Goal: Task Accomplishment & Management: Use online tool/utility

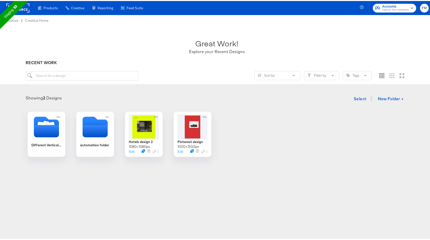
click at [23, 6] on rect at bounding box center [17, 7] width 23 height 9
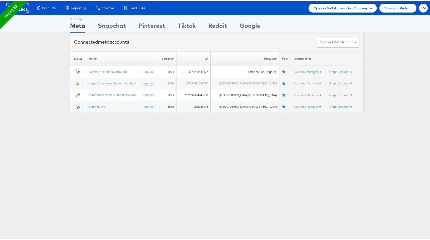
click at [353, 9] on span "Cypress Test Automation Company" at bounding box center [340, 7] width 54 height 5
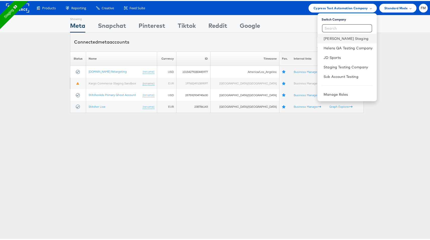
click at [341, 41] on li "Fran Masombo Staging" at bounding box center [346, 38] width 59 height 10
click at [339, 65] on link "Staging Testing Company" at bounding box center [347, 66] width 49 height 5
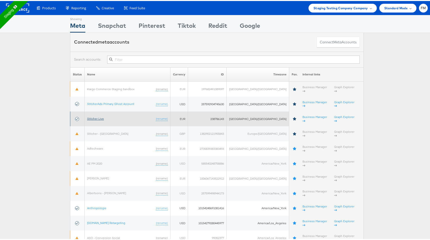
click at [96, 116] on link "Stitcher Live" at bounding box center [95, 118] width 17 height 4
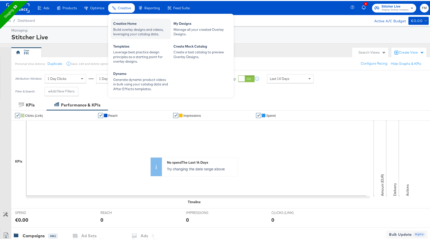
click at [135, 28] on div "Build overlay designs and videos, leveraging your catalog data." at bounding box center [140, 30] width 55 height 9
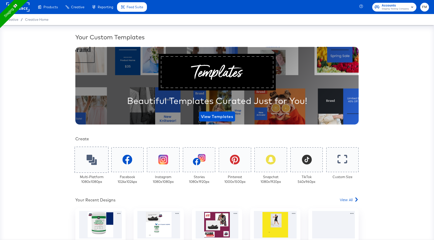
click at [95, 159] on div at bounding box center [92, 160] width 34 height 26
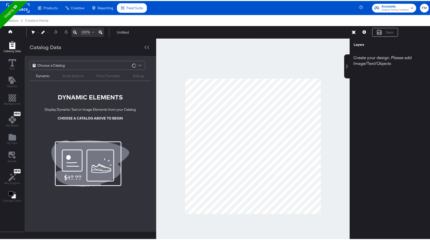
click at [60, 65] on span "Choose a Catalog" at bounding box center [50, 64] width 27 height 9
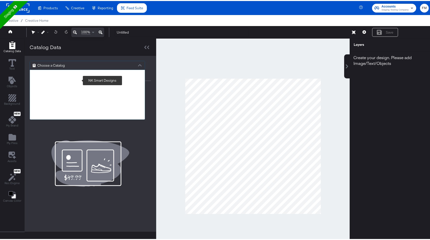
type input "FR"
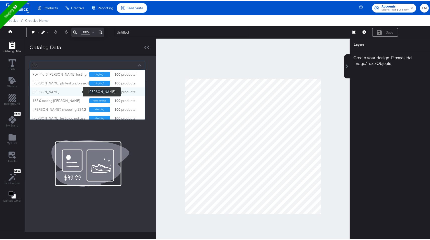
click at [62, 90] on div "fran reg" at bounding box center [58, 91] width 53 height 5
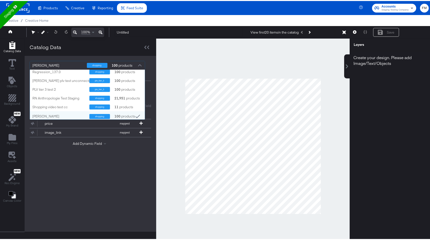
scroll to position [46, 111]
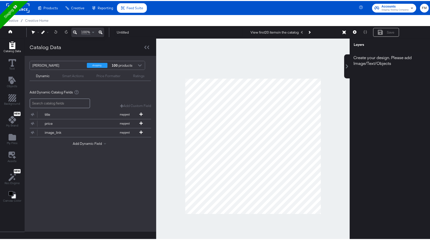
click at [147, 146] on div "Add Dynamic Field" at bounding box center [90, 144] width 121 height 7
click at [141, 114] on icon at bounding box center [141, 114] width 4 height 4
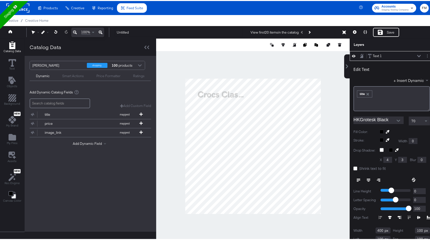
type input "837"
click at [353, 169] on icon at bounding box center [355, 168] width 4 height 4
click at [0, 0] on input "Shrink text to fit" at bounding box center [0, 0] width 0 height 0
type input "160"
type input "888"
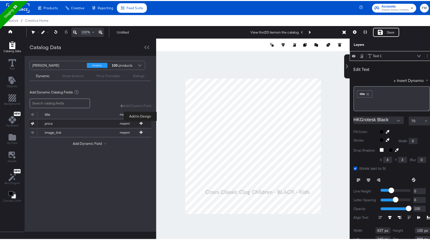
click at [142, 122] on icon at bounding box center [141, 123] width 4 height 4
type input "786"
type input "958"
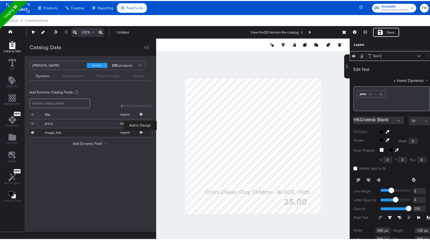
click at [140, 132] on icon at bounding box center [141, 132] width 4 height 4
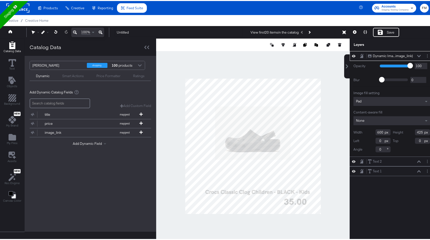
type input "238"
type input "222"
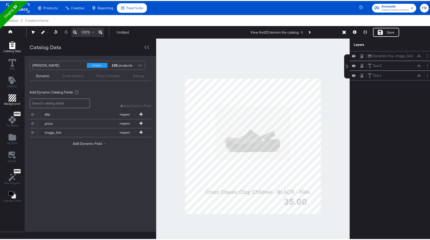
click at [7, 97] on div "Background" at bounding box center [12, 99] width 16 height 12
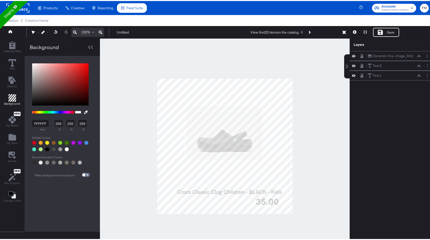
click at [67, 143] on div at bounding box center [67, 142] width 4 height 4
type input "417505"
type input "65"
type input "117"
type input "5"
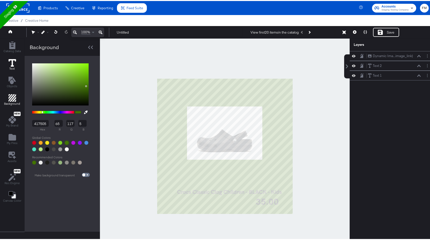
click at [18, 61] on button "Text" at bounding box center [13, 64] width 14 height 14
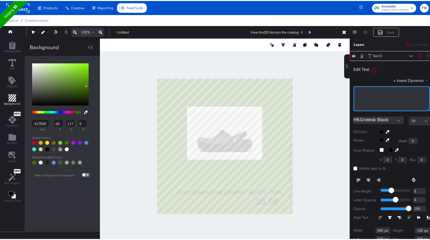
click at [368, 99] on div "﻿" at bounding box center [391, 97] width 77 height 25
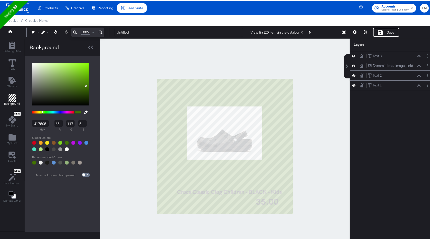
click at [336, 103] on div at bounding box center [225, 146] width 250 height 216
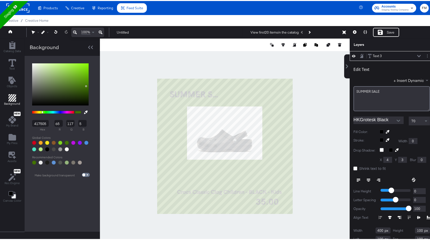
scroll to position [1, 0]
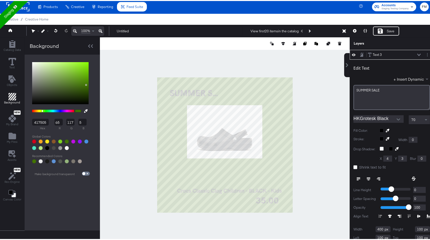
type input "102"
type input "106"
type input "863"
click at [11, 80] on icon "Add Text" at bounding box center [11, 79] width 7 height 8
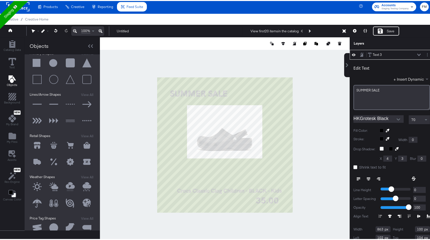
scroll to position [10, 0]
click at [29, 186] on div "Primary Shapes View All Lines/Arrow Shapes View All Retail Shapes View All Weat…" at bounding box center [62, 132] width 75 height 176
click at [39, 184] on button at bounding box center [37, 185] width 15 height 15
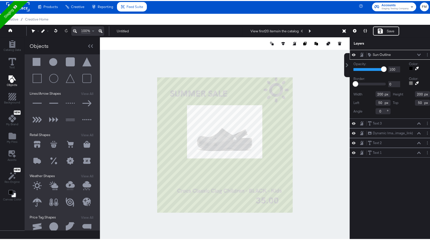
type input "848"
type input "0"
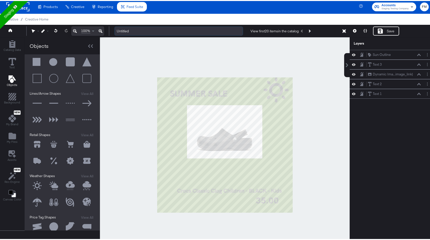
click at [162, 31] on input "Untitled" at bounding box center [178, 30] width 128 height 9
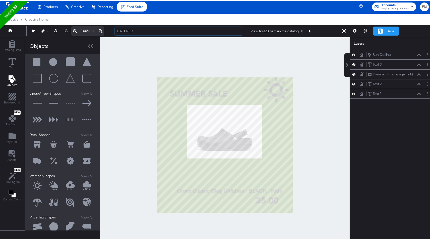
type input "137.1 REG"
click at [381, 31] on div "Save" at bounding box center [386, 30] width 26 height 9
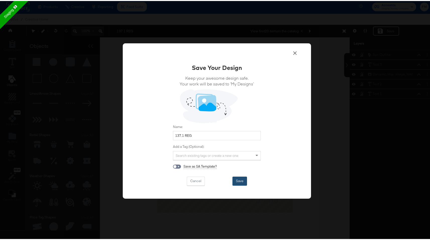
click at [239, 180] on button "Save" at bounding box center [239, 180] width 15 height 9
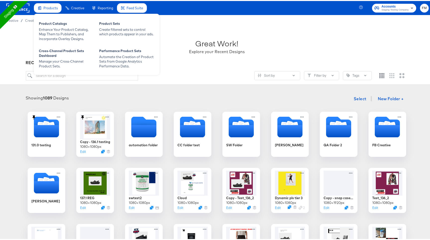
click at [44, 12] on div "Products Product Catalogs Enhance Your Product Catalog, Map Them to Publishers,…" at bounding box center [96, 43] width 125 height 62
click at [50, 29] on div "Enhance Your Product Catalog, Map Them to Publishers, and Incorporate Overlay D…" at bounding box center [66, 33] width 55 height 14
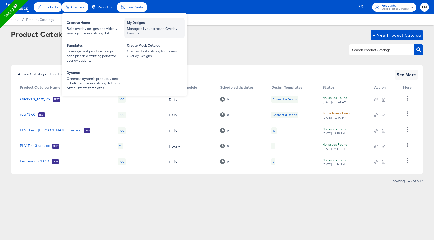
click at [157, 26] on div "Manage all your created Overlay Designs." at bounding box center [154, 30] width 55 height 9
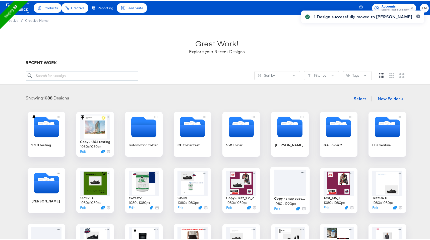
click at [99, 75] on input "search" at bounding box center [82, 74] width 112 height 9
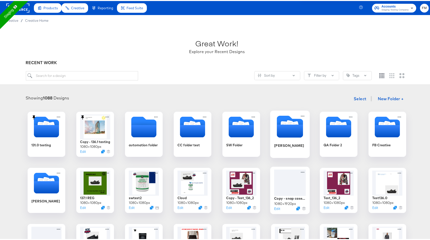
click at [283, 130] on icon "Folder" at bounding box center [290, 130] width 26 height 13
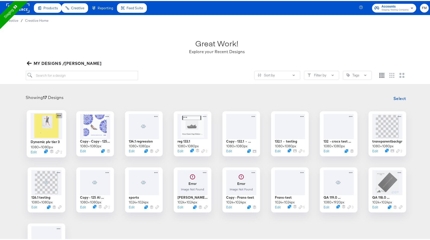
click at [56, 114] on icon at bounding box center [59, 114] width 6 height 5
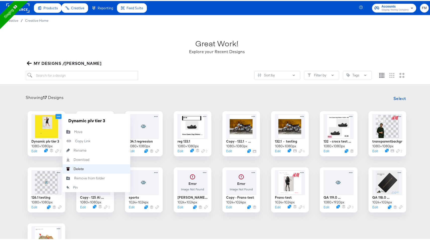
click at [88, 170] on button "Delete Delete" at bounding box center [96, 168] width 68 height 9
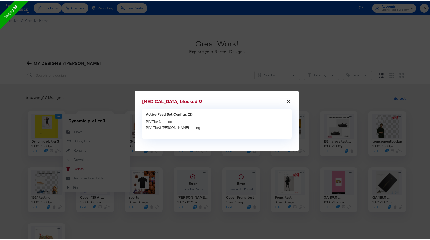
click at [64, 158] on div "× Deletion blocked Active Feed Set Configs (2) PLV Tier 3 test cc PLV_Tier3 fra…" at bounding box center [217, 120] width 434 height 240
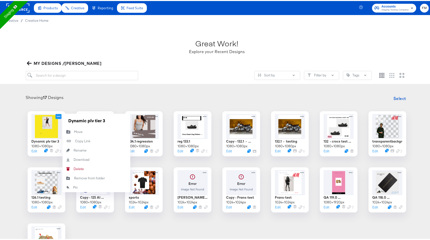
click at [13, 161] on div "Dynamic plv tier 3 1080 × 1080 px Edit 2 Dynamic plv tier 3 Move Move Copy Link…" at bounding box center [217, 189] width 424 height 158
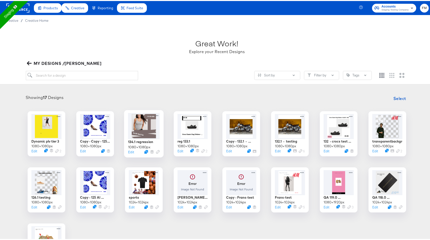
click at [158, 113] on div "134.1 regression 1080 × 1080 px Edit" at bounding box center [144, 132] width 40 height 47
click at [154, 115] on icon at bounding box center [156, 114] width 6 height 5
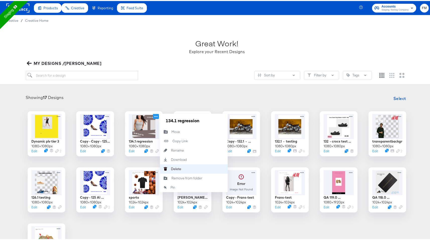
click at [187, 166] on button "Delete Delete" at bounding box center [194, 168] width 68 height 9
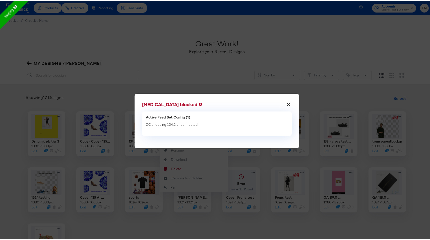
click at [267, 185] on div "× Deletion blocked Active Feed Set Config (1) CC shopping 134.2 unconnected" at bounding box center [217, 120] width 434 height 240
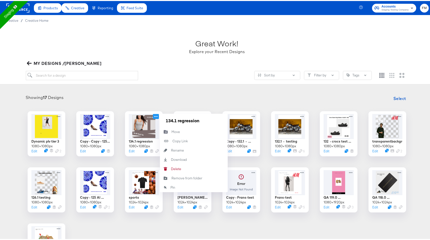
click at [121, 164] on div "Dynamic plv tier 3 1080 × 1080 px Edit 2 Copy - Copy - 125 AI image wpppppith b…" at bounding box center [217, 189] width 424 height 158
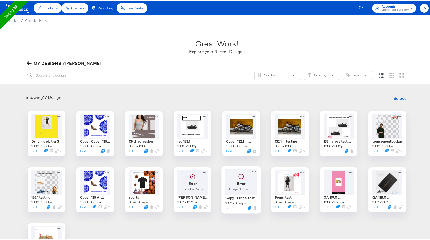
click at [256, 171] on div "Error Image Not Found Copy - Frans-test 1024 × 1024 px Edit" at bounding box center [241, 188] width 40 height 47
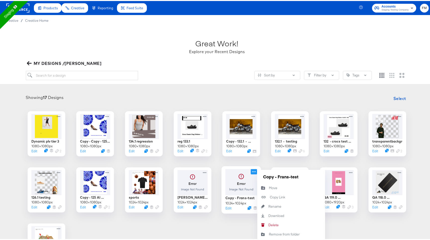
click at [253, 172] on icon at bounding box center [254, 170] width 6 height 5
click at [280, 227] on button "Delete Delete" at bounding box center [291, 224] width 68 height 9
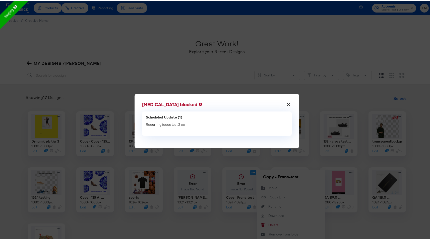
click at [225, 218] on div "× Deletion blocked Scheduled Update (1) Recurring feeds test 2 cc" at bounding box center [217, 120] width 434 height 240
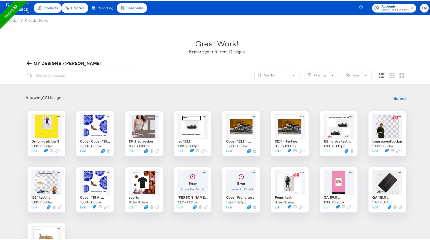
click at [225, 218] on div "Dynamic plv tier 3 1080 × 1080 px Edit 2 Copy - Copy - 125 AI image wpppppith b…" at bounding box center [217, 189] width 424 height 158
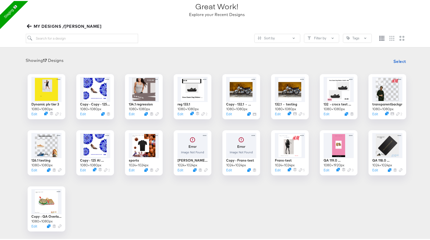
click at [36, 24] on span "MY DESIGNS /Fran" at bounding box center [65, 25] width 74 height 7
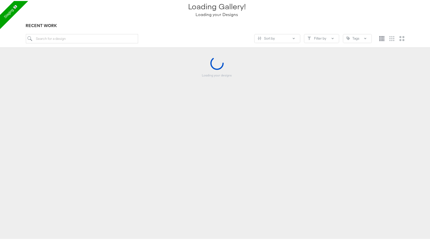
scroll to position [38, 0]
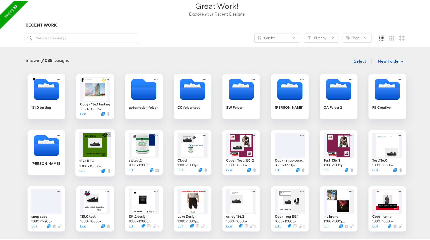
click at [105, 132] on icon at bounding box center [108, 133] width 6 height 5
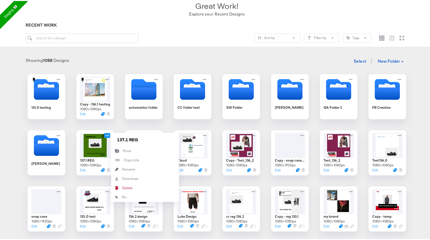
click at [171, 238] on div "131.0 testing Copy - 136.1 testing 1080 × 1080 px Edit automation folder CC fol…" at bounding box center [217, 180] width 424 height 214
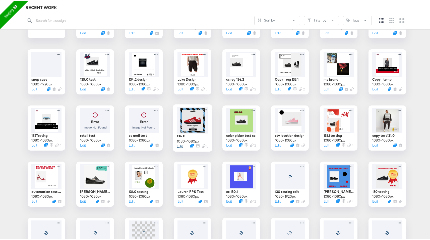
scroll to position [205, 0]
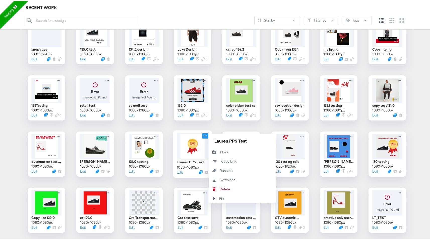
click at [204, 135] on icon at bounding box center [205, 134] width 4 height 1
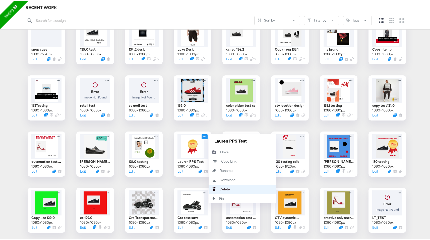
click at [237, 187] on button "Delete Delete" at bounding box center [243, 188] width 68 height 9
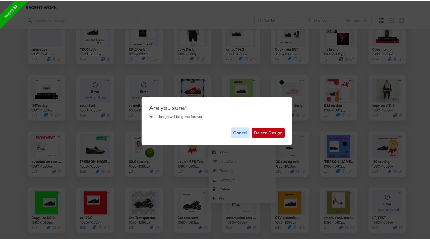
click at [238, 133] on span "Cancel" at bounding box center [240, 131] width 14 height 7
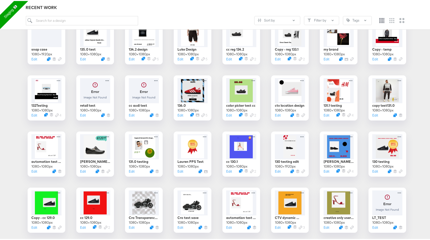
click at [197, 184] on div "131.0 testing Copy - 136.1 testing 1080 × 1080 px Edit automation folder CC fol…" at bounding box center [217, 97] width 424 height 382
click at [198, 167] on div "1080 × 1080 px" at bounding box center [188, 166] width 22 height 5
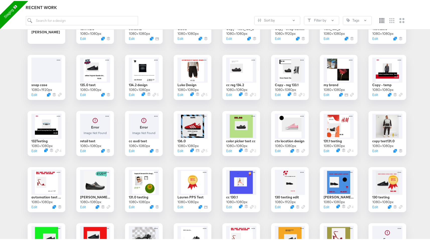
scroll to position [240, 0]
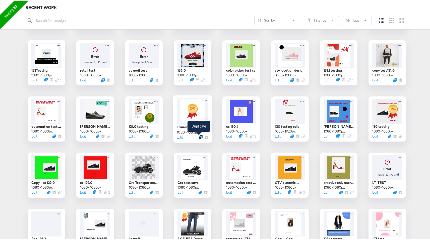
click at [199, 136] on icon "Duplicate" at bounding box center [201, 136] width 4 height 4
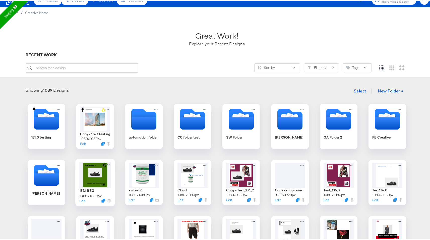
scroll to position [178, 0]
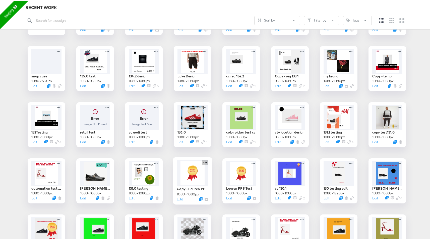
click at [203, 162] on icon at bounding box center [205, 161] width 6 height 5
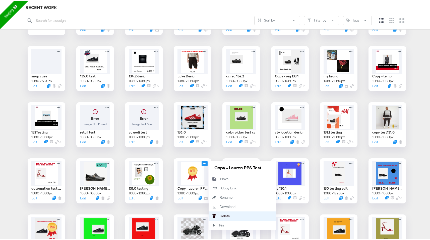
click at [228, 213] on button "Delete Delete" at bounding box center [243, 215] width 68 height 9
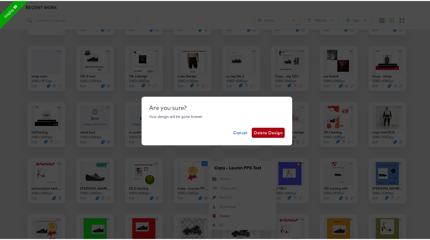
drag, startPoint x: 269, startPoint y: 135, endPoint x: 247, endPoint y: 137, distance: 21.9
click at [269, 135] on button "Delete Design" at bounding box center [268, 132] width 33 height 10
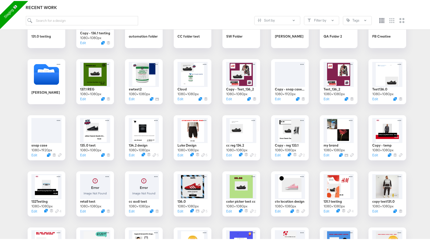
scroll to position [0, 0]
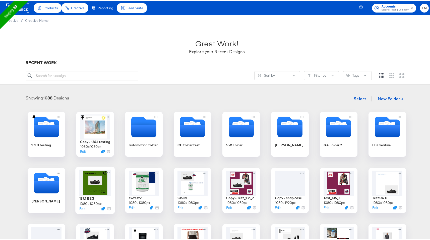
click at [98, 178] on div at bounding box center [95, 182] width 32 height 26
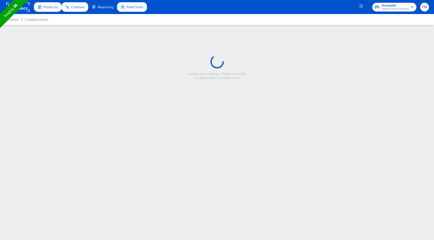
type input "137.1 REG"
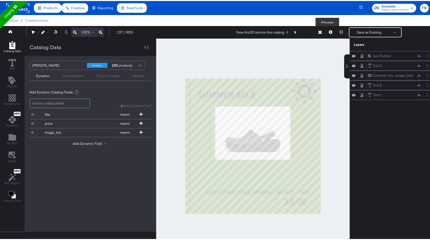
click at [327, 28] on button at bounding box center [330, 31] width 11 height 10
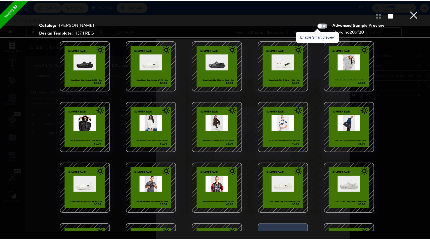
click at [321, 26] on input "checkbox" at bounding box center [319, 26] width 15 height 5
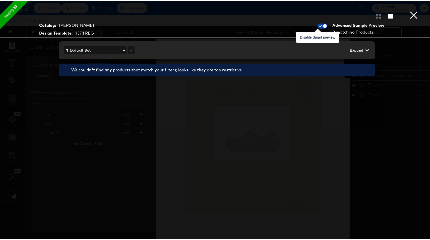
click at [318, 26] on input "checkbox" at bounding box center [324, 26] width 15 height 5
checkbox input "false"
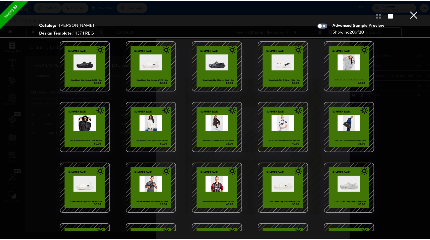
scroll to position [46, 0]
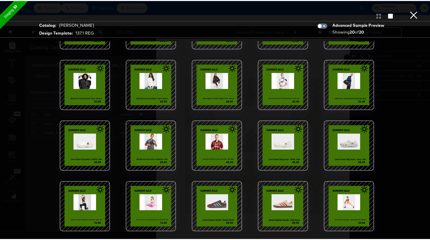
click at [414, 10] on button "×" at bounding box center [413, 5] width 10 height 10
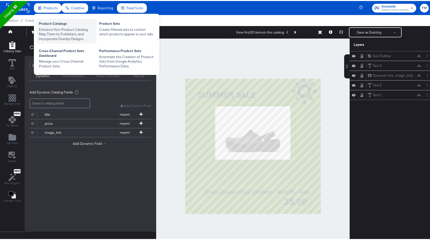
click at [64, 34] on div "Enhance Your Product Catalog, Map Them to Publishers, and Incorporate Overlay D…" at bounding box center [66, 33] width 55 height 14
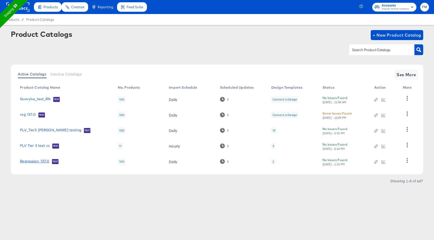
click at [34, 163] on link "Regression_137.0" at bounding box center [34, 161] width 29 height 5
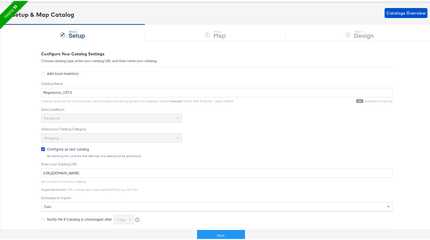
scroll to position [92, 0]
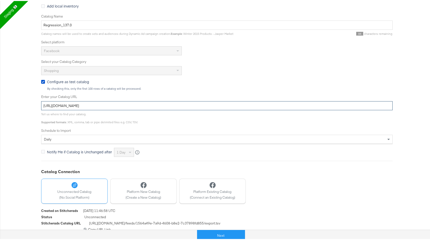
click at [125, 106] on input "https://kc-qa-testing.s3.eu-west-1.amazonaws.com/shopping-basic-10k.tsv.gz" at bounding box center [216, 104] width 351 height 9
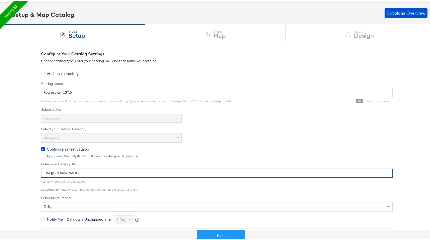
scroll to position [0, 0]
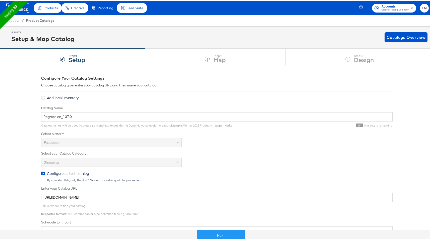
click at [42, 19] on span "Product Catalogs" at bounding box center [40, 20] width 28 height 4
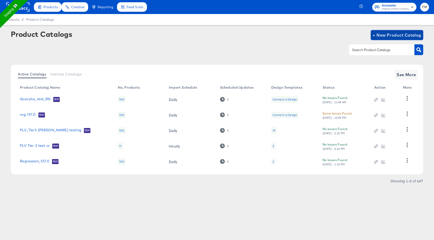
click at [386, 35] on span "+ New Product Catalog" at bounding box center [396, 35] width 48 height 7
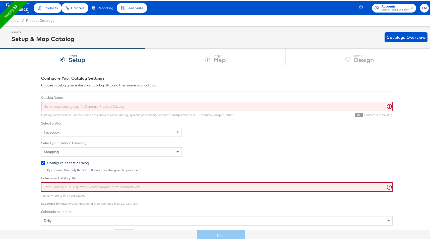
click at [271, 94] on label "Catalog Name" at bounding box center [216, 96] width 351 height 5
click at [271, 101] on input "Catalog Name" at bounding box center [216, 105] width 351 height 9
click at [270, 101] on input "Catalog Name" at bounding box center [216, 105] width 351 height 9
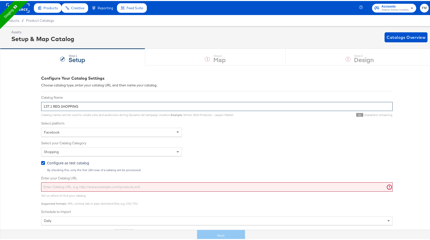
type input "137.1 REG SHOPPING"
click at [200, 184] on input "Enter your Catalog URL" at bounding box center [216, 186] width 351 height 9
paste input "https://kc-qa-testing.s3.eu-west-1.amazonaws.com/shopping-basic-10k.tsv.gz"
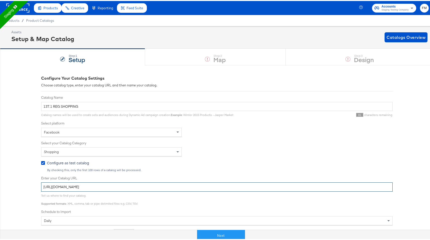
scroll to position [79, 0]
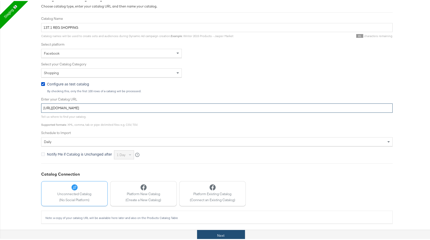
type input "https://kc-qa-testing.s3.eu-west-1.amazonaws.com/shopping-basic-10k.tsv.gz"
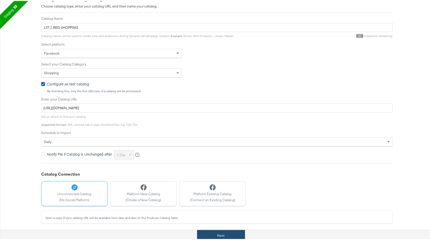
click at [227, 235] on button "Next" at bounding box center [221, 234] width 48 height 11
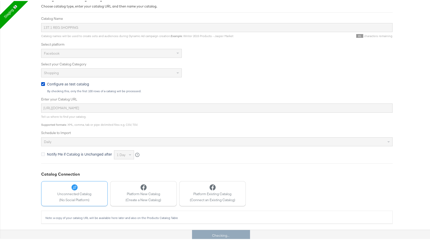
scroll to position [0, 0]
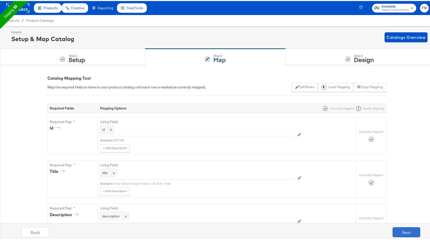
click at [404, 229] on button "Next" at bounding box center [406, 232] width 28 height 10
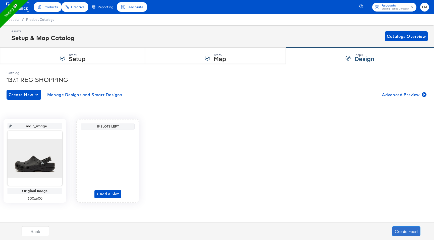
click at [404, 229] on button "Create Feed" at bounding box center [406, 232] width 28 height 10
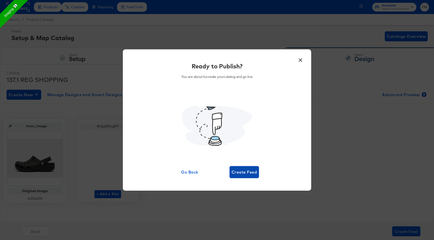
click at [245, 172] on span "Create Feed" at bounding box center [243, 172] width 25 height 7
click at [406, 35] on div "Ready to Publish? You are about to create your catalog and go live Go Back" at bounding box center [217, 120] width 434 height 240
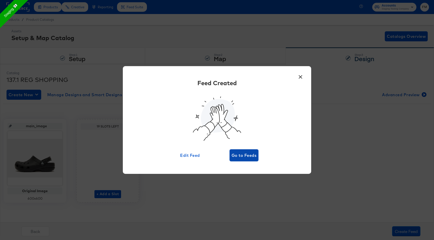
click at [254, 153] on span "Go to Feeds" at bounding box center [243, 155] width 25 height 7
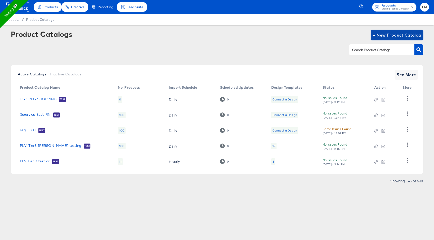
click at [403, 37] on span "+ New Product Catalog" at bounding box center [396, 35] width 48 height 7
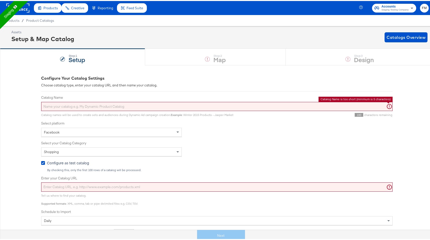
click at [145, 107] on input "Catalog Name" at bounding box center [216, 105] width 351 height 9
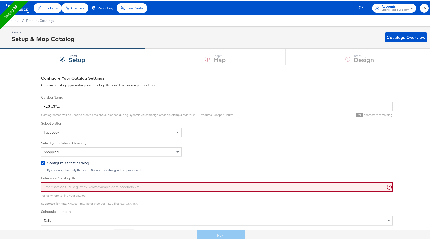
click at [132, 149] on div "Shopping" at bounding box center [111, 151] width 140 height 9
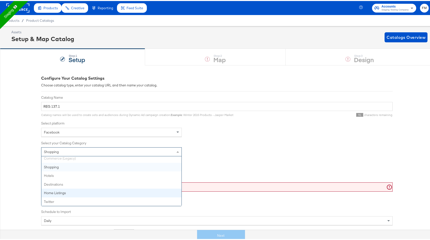
scroll to position [2, 0]
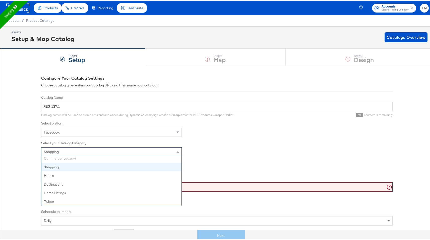
click at [121, 151] on div "Shopping" at bounding box center [111, 151] width 140 height 9
click at [178, 151] on span at bounding box center [178, 151] width 6 height 9
click at [175, 150] on span at bounding box center [178, 151] width 6 height 9
click at [134, 158] on div "Commerce (Legacy) Shopping Hotels Destinations Home Listings Twitter" at bounding box center [111, 181] width 140 height 50
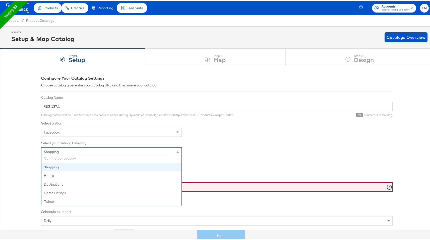
click at [127, 128] on div "Facebook" at bounding box center [111, 131] width 140 height 9
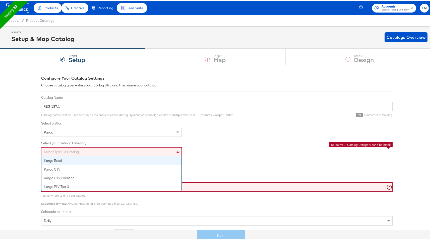
click at [125, 151] on div "Select type of catalog" at bounding box center [111, 151] width 140 height 9
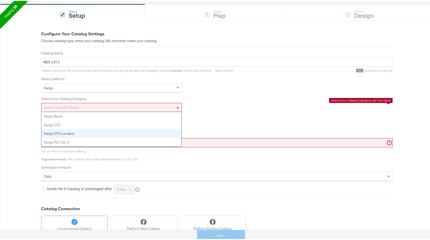
scroll to position [45, 0]
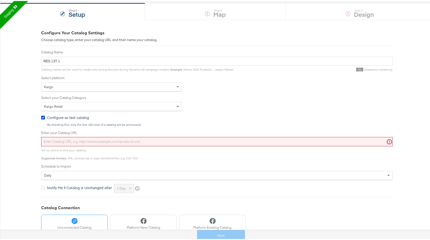
click at [212, 114] on div "Catalog Name REG 137.1 Catalog names will be used to create sets and audiences …" at bounding box center [216, 120] width 351 height 143
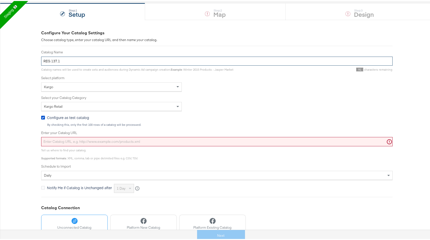
click at [142, 62] on input "REG 137.1" at bounding box center [216, 60] width 351 height 9
type input "REG 137.1 KARGO RETAIL"
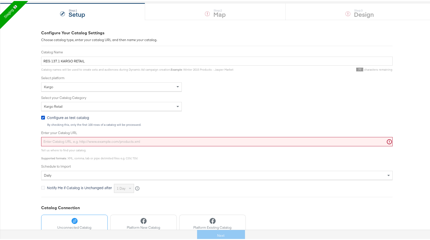
click at [175, 141] on input "Enter your Catalog URL" at bounding box center [216, 140] width 351 height 9
paste input "https://kc-qa-testing.s3.eu-west-1.amazonaws.com/shopping-basic-10k.tsv.gz"
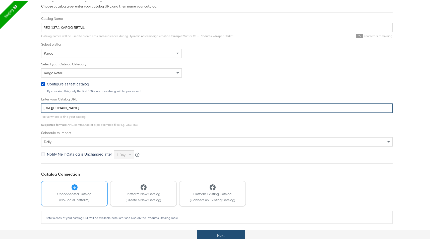
type input "https://kc-qa-testing.s3.eu-west-1.amazonaws.com/shopping-basic-10k.tsv.gz"
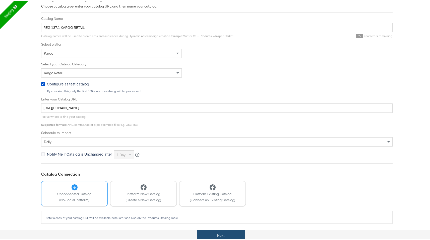
click at [233, 235] on button "Next" at bounding box center [221, 234] width 48 height 11
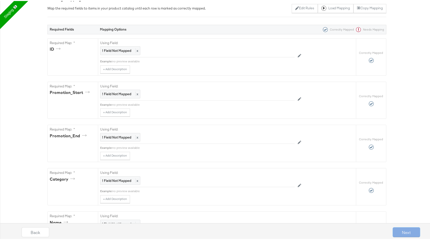
scroll to position [0, 0]
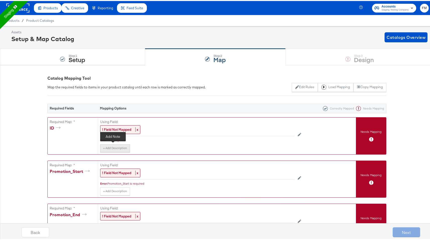
click at [110, 146] on button "+ Add Description" at bounding box center [115, 148] width 30 height 8
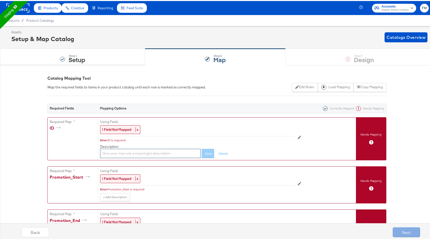
click at [141, 154] on input "text" at bounding box center [150, 152] width 100 height 9
click at [121, 129] on strong "! Field Not Mapped" at bounding box center [116, 128] width 29 height 5
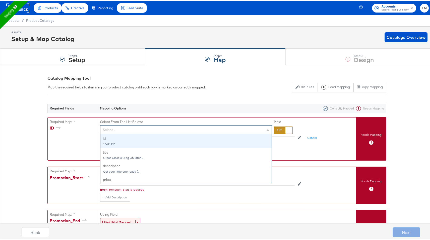
click at [121, 129] on div "Select..." at bounding box center [185, 129] width 171 height 9
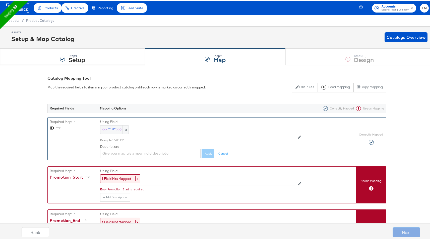
click at [79, 144] on div "Required Map: * ID" at bounding box center [73, 138] width 50 height 43
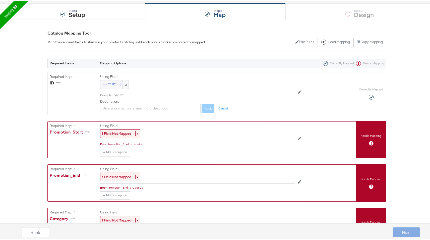
scroll to position [46, 0]
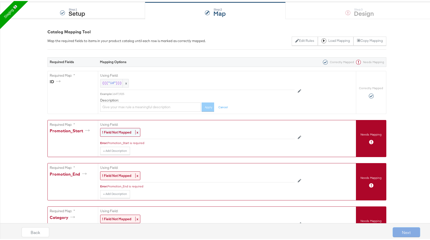
click at [116, 130] on strong "! Field Not Mapped" at bounding box center [116, 131] width 29 height 5
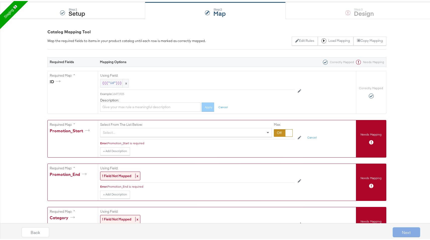
click at [116, 129] on div "Select..." at bounding box center [185, 131] width 171 height 9
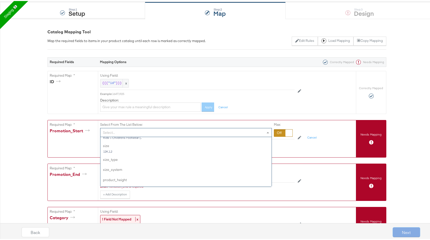
scroll to position [413, 0]
type input "DA"
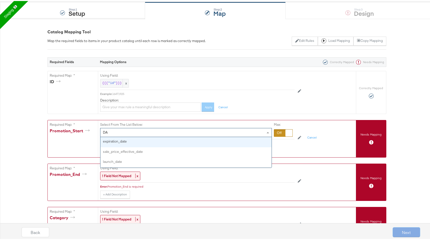
scroll to position [0, 0]
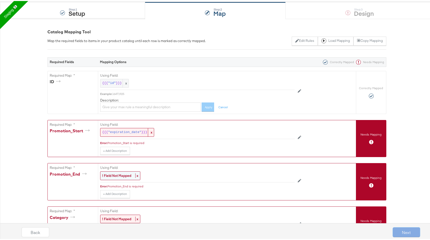
click at [108, 177] on div "! Field Not Mapped x" at bounding box center [120, 175] width 40 height 9
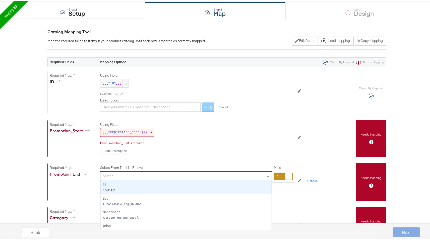
click at [109, 174] on div "Select..." at bounding box center [185, 175] width 171 height 9
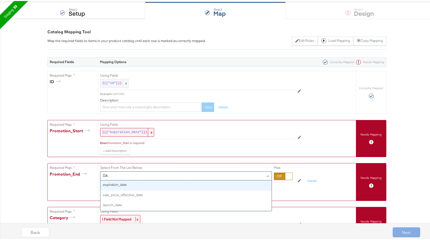
type input "DAT"
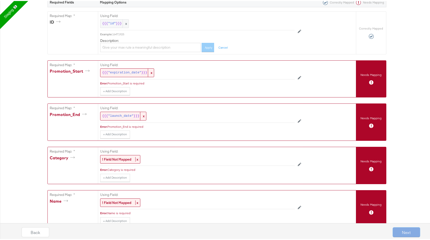
scroll to position [106, 0]
click at [116, 157] on strong "! Field Not Mapped" at bounding box center [116, 158] width 29 height 5
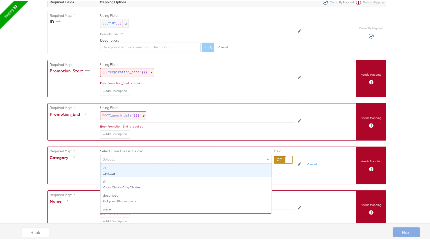
click at [115, 157] on div "Select..." at bounding box center [185, 158] width 171 height 9
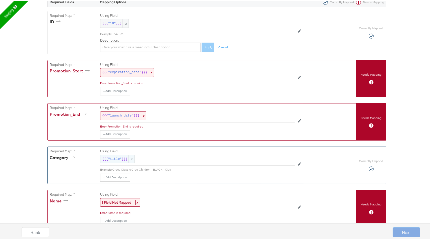
click at [116, 154] on div "{{{ "title" }}} x" at bounding box center [117, 158] width 34 height 9
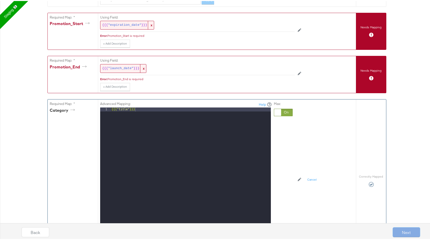
scroll to position [212, 0]
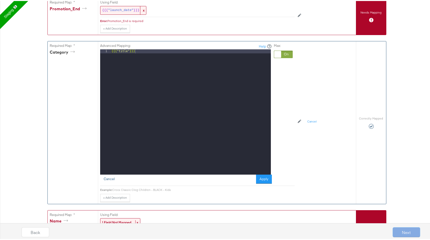
click at [107, 179] on button "Cancel" at bounding box center [109, 178] width 18 height 9
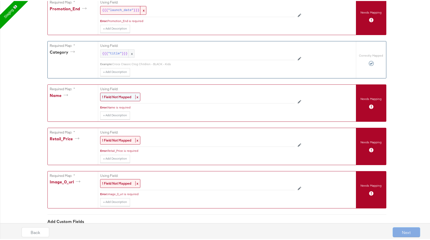
click at [116, 96] on strong "! Field Not Mapped" at bounding box center [116, 96] width 29 height 5
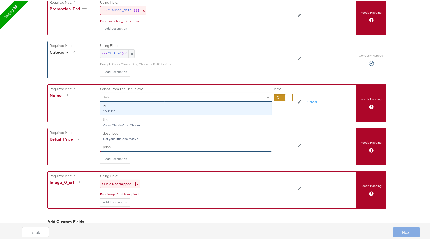
click at [132, 99] on div "Select..." at bounding box center [185, 96] width 171 height 9
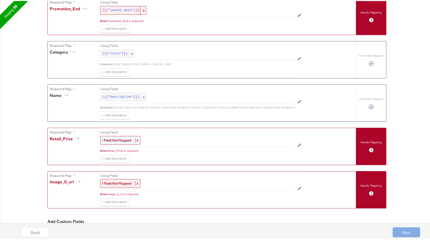
click at [119, 142] on strong "! Field Not Mapped" at bounding box center [116, 139] width 29 height 5
click at [130, 144] on div "Select..." at bounding box center [185, 139] width 171 height 9
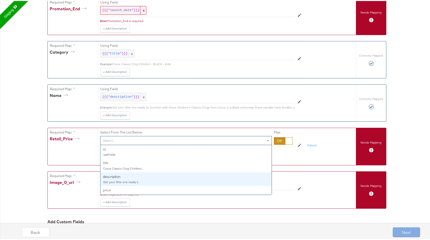
scroll to position [1, 0]
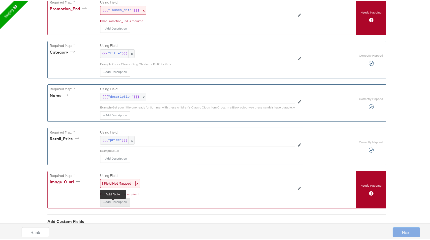
click at [116, 203] on button "+ Add Description" at bounding box center [115, 201] width 30 height 8
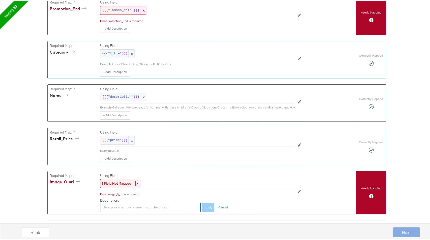
click at [117, 206] on input "text" at bounding box center [150, 206] width 100 height 9
click at [116, 185] on strong "! Field Not Mapped" at bounding box center [116, 182] width 29 height 5
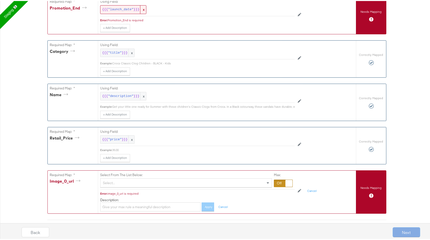
click at [116, 186] on div "Select..." at bounding box center [185, 182] width 171 height 9
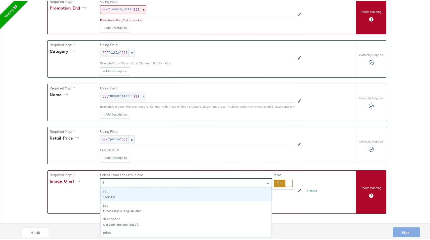
type input "IM"
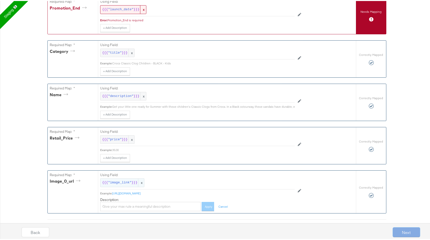
click at [125, 184] on span ""image_link"" at bounding box center [120, 182] width 24 height 5
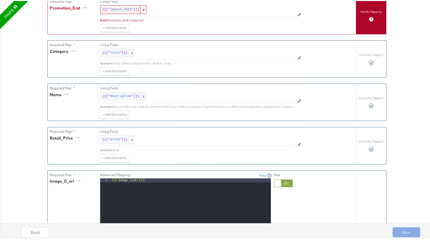
click at [412, 232] on div "Next" at bounding box center [406, 232] width 28 height 10
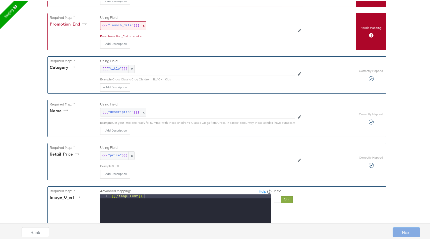
scroll to position [166, 0]
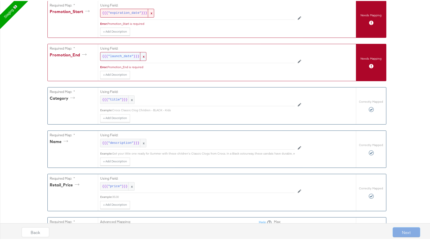
click at [141, 54] on span "x" at bounding box center [143, 55] width 6 height 8
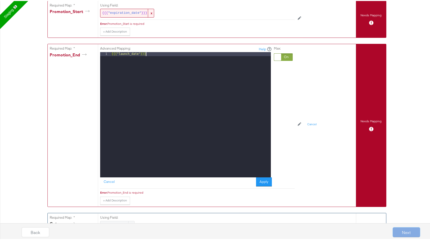
click at [146, 54] on div "{{{ "launch_date" }}}" at bounding box center [190, 117] width 160 height 133
click at [260, 181] on button "Apply" at bounding box center [264, 181] width 16 height 9
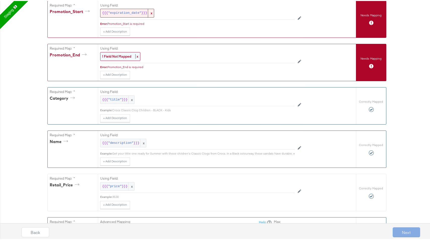
click at [126, 55] on strong "! Field Not Mapped" at bounding box center [116, 55] width 29 height 5
click at [126, 55] on div "Select..." at bounding box center [185, 55] width 171 height 9
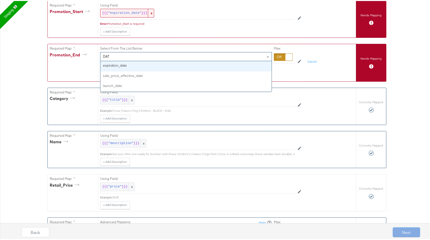
type input "DATE"
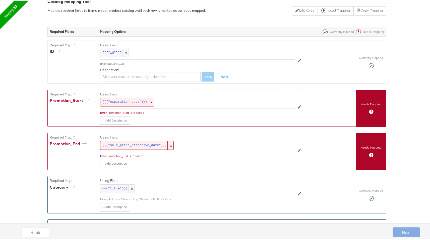
scroll to position [0, 0]
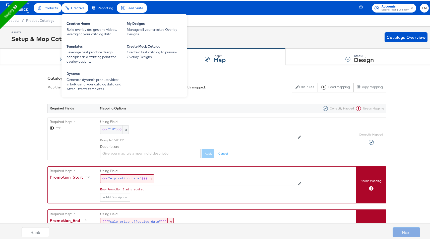
click at [83, 7] on span "Creative" at bounding box center [77, 7] width 13 height 4
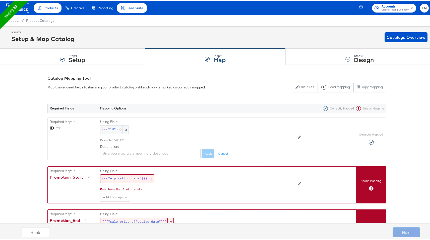
click at [26, 8] on rect at bounding box center [17, 7] width 23 height 9
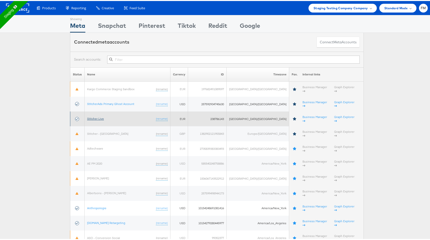
click at [100, 116] on link "Stitcher Live" at bounding box center [95, 118] width 17 height 4
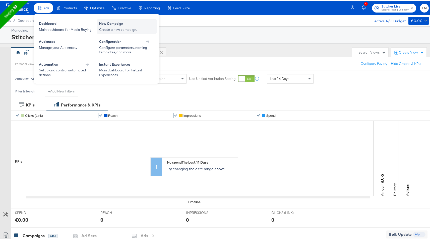
click at [116, 25] on div "New Campaign" at bounding box center [126, 23] width 55 height 6
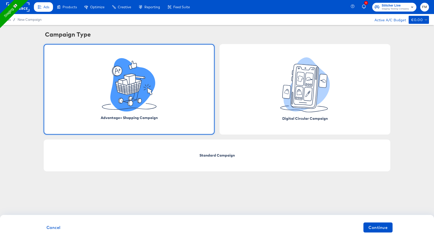
click at [153, 100] on icon at bounding box center [129, 84] width 54 height 53
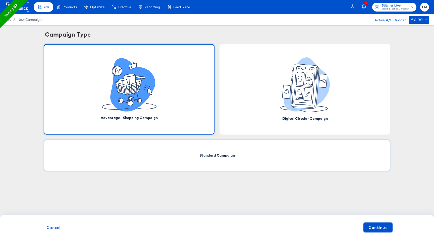
click at [229, 150] on div "Standard Campaign" at bounding box center [217, 156] width 346 height 32
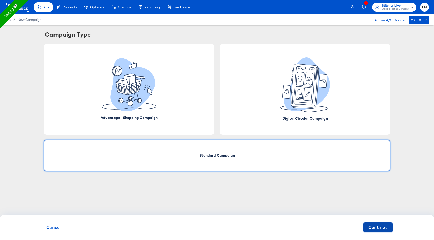
click at [382, 228] on span "Continue" at bounding box center [377, 227] width 19 height 7
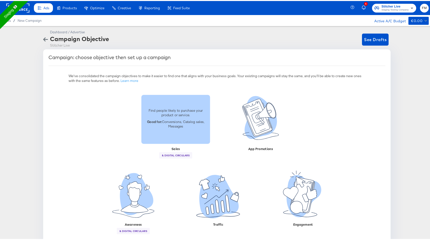
click at [177, 137] on div "Find people likely to purchase your product or service. Good for: Conversions, …" at bounding box center [175, 118] width 69 height 49
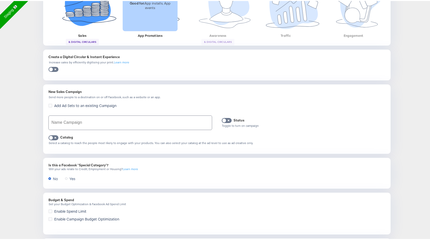
scroll to position [152, 0]
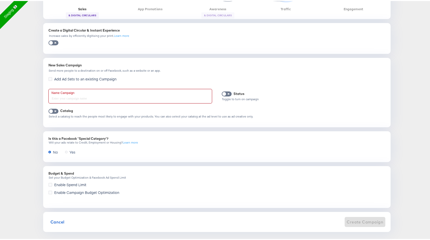
click at [98, 95] on input "text" at bounding box center [130, 95] width 163 height 14
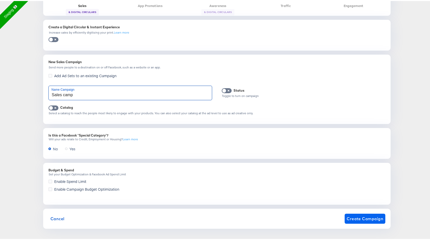
type input "Sales camp"
click at [371, 219] on span "Create Campaign" at bounding box center [365, 218] width 37 height 7
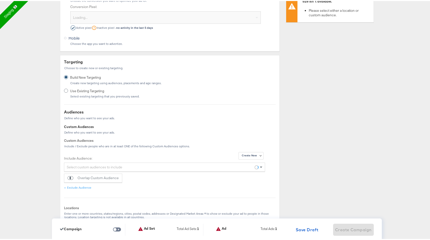
scroll to position [0, 0]
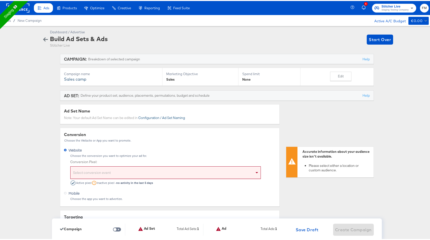
click at [144, 118] on button "Configuration / Ad Set Naming" at bounding box center [161, 117] width 47 height 5
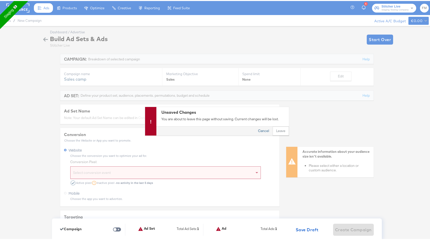
click at [259, 130] on button "Cancel" at bounding box center [263, 129] width 18 height 9
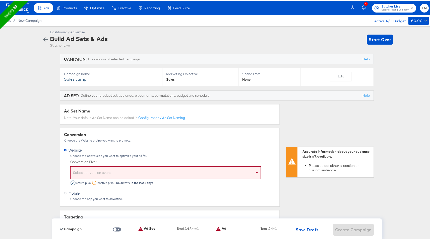
click at [120, 167] on div "Select conversion event" at bounding box center [165, 172] width 190 height 13
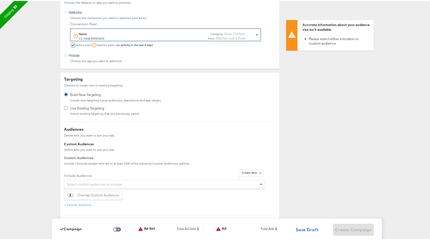
scroll to position [139, 0]
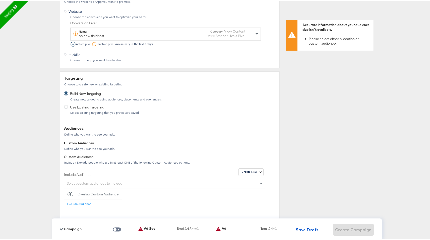
click at [89, 108] on span "Use Existing Targeting" at bounding box center [103, 106] width 67 height 5
click at [0, 0] on input "Use Existing Targeting Select existing targeting that you previously saved." at bounding box center [0, 0] width 0 height 0
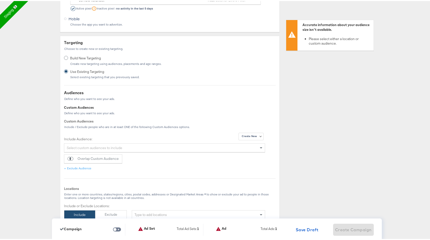
scroll to position [180, 0]
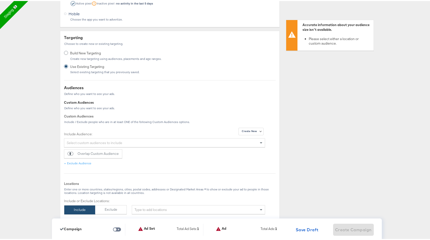
click at [90, 140] on div "Select custom audiences to include" at bounding box center [164, 142] width 200 height 9
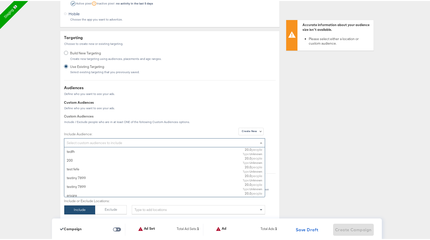
scroll to position [46, 196]
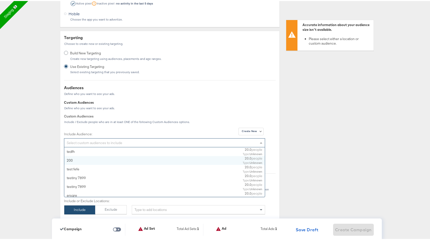
click at [90, 158] on div "200" at bounding box center [133, 159] width 133 height 5
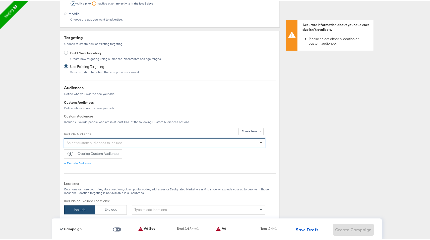
click at [260, 142] on span at bounding box center [261, 143] width 3 height 2
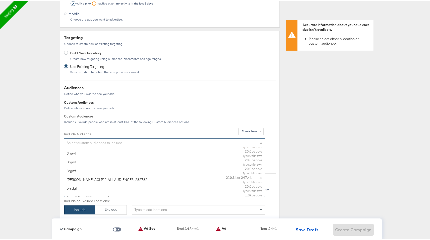
scroll to position [859, 0]
click at [226, 181] on div "210.3k to 247.4k people Type: Unknown" at bounding box center [244, 178] width 36 height 9
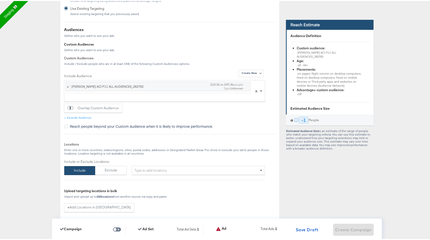
click at [167, 114] on div "Exclude Audience" at bounding box center [170, 116] width 212 height 5
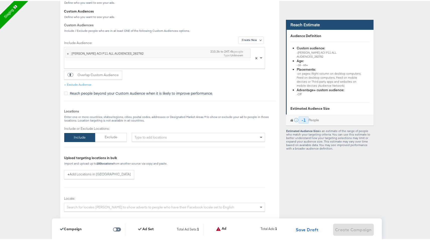
scroll to position [281, 0]
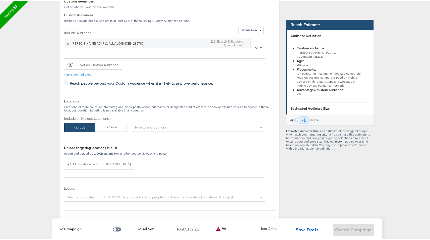
click at [163, 125] on div "Type to add locations" at bounding box center [198, 126] width 133 height 9
type input "usa"
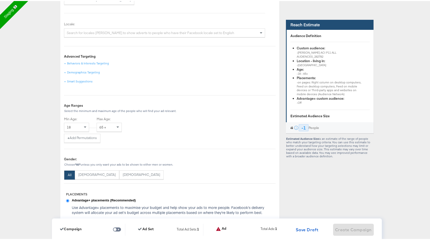
scroll to position [494, 0]
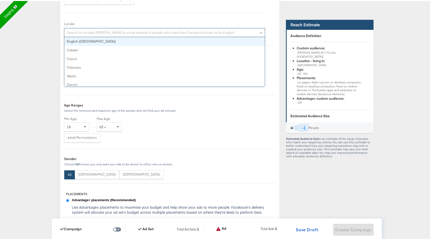
click at [215, 34] on div "Search for locales e.g. English to show adverts to people who have their Facebo…" at bounding box center [164, 31] width 200 height 9
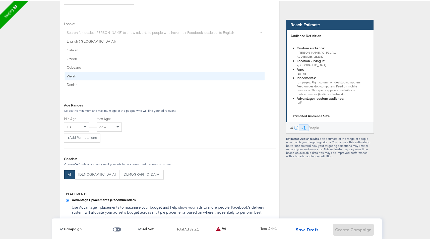
click at [245, 127] on div "18 65 +" at bounding box center [170, 126] width 212 height 9
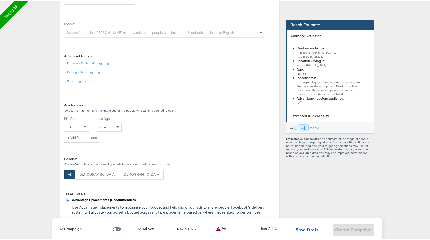
click at [239, 30] on div "Search for locales e.g. English to show adverts to people who have their Facebo…" at bounding box center [164, 31] width 200 height 9
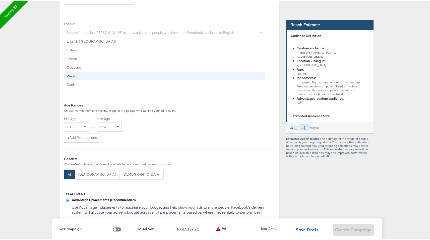
scroll to position [35, 0]
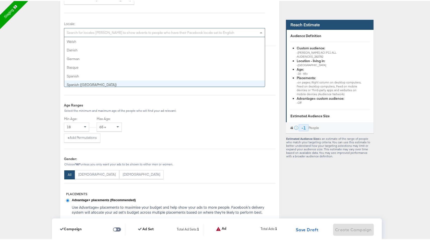
click at [228, 119] on div "Min Age: Max Age:" at bounding box center [170, 119] width 212 height 6
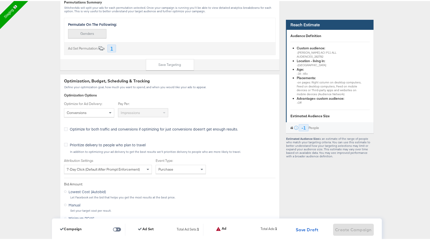
scroll to position [753, 0]
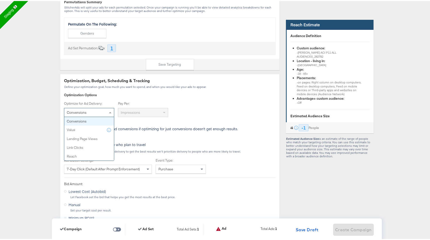
click at [109, 111] on span at bounding box center [110, 111] width 3 height 1
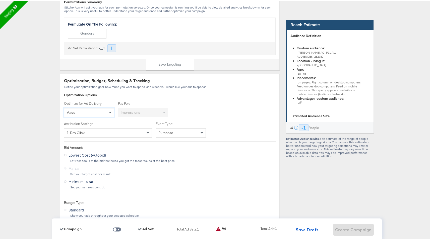
click at [164, 136] on div "Purchase" at bounding box center [181, 131] width 50 height 9
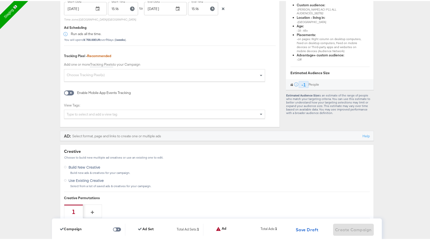
scroll to position [1028, 0]
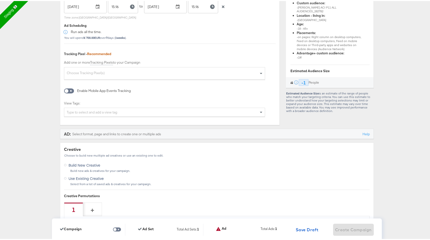
click at [170, 73] on div "Choose Tracking Pixel(s)" at bounding box center [164, 73] width 200 height 11
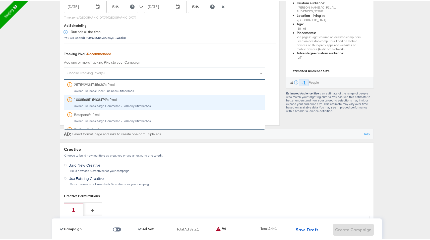
click at [260, 73] on span at bounding box center [261, 72] width 3 height 1
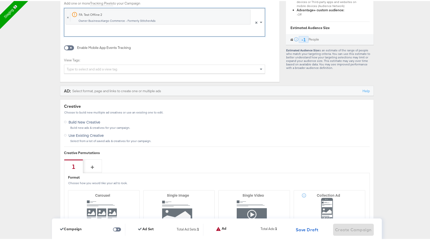
scroll to position [1084, 0]
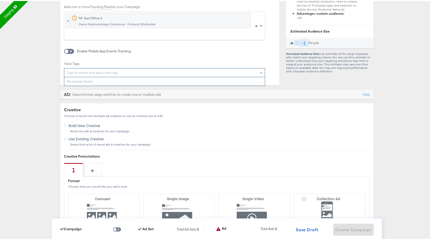
click at [207, 72] on div "Type to select and add a view tag" at bounding box center [164, 71] width 200 height 9
click at [199, 109] on div "Creative" at bounding box center [217, 109] width 306 height 6
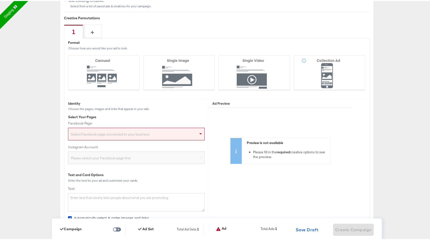
scroll to position [1228, 0]
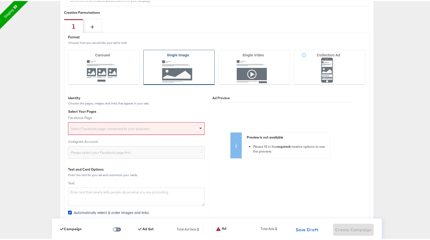
click at [178, 80] on icon at bounding box center [179, 66] width 72 height 35
click at [0, 0] on input "Single Image" at bounding box center [0, 0] width 0 height 0
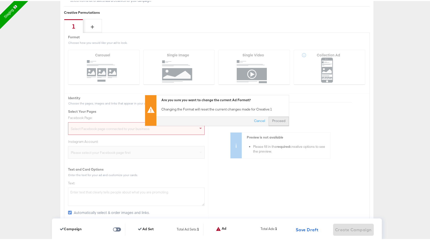
click at [275, 121] on button "Proceed" at bounding box center [278, 120] width 20 height 9
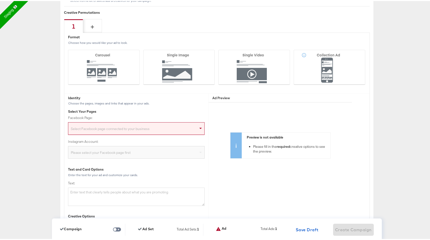
click at [120, 128] on div "Select Facebook page connected to your business" at bounding box center [136, 129] width 136 height 10
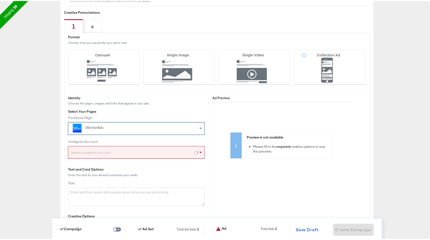
click at [108, 156] on div "Select Instagram account" at bounding box center [136, 153] width 136 height 10
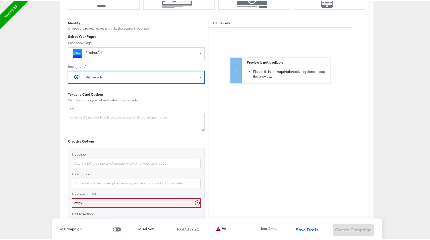
scroll to position [1323, 0]
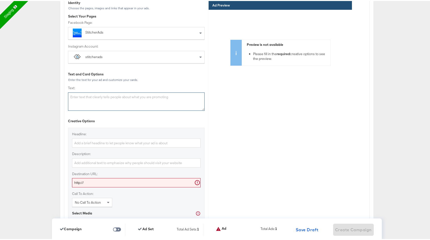
click at [147, 103] on textarea "Text:" at bounding box center [136, 101] width 136 height 19
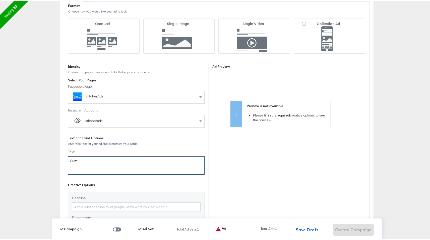
scroll to position [1225, 0]
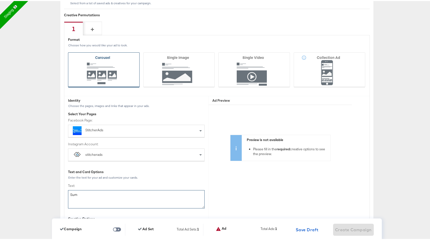
type textarea "Sum"
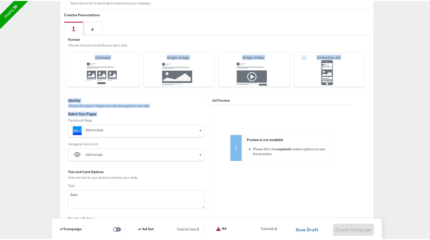
drag, startPoint x: 107, startPoint y: 71, endPoint x: 134, endPoint y: 118, distance: 53.9
click at [134, 118] on div "Remove [x] Remove Creative Permutation 1 Format Choose how you would like your …" at bounding box center [217, 229] width 306 height 390
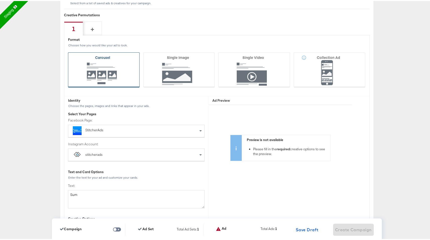
click at [119, 77] on icon at bounding box center [104, 68] width 72 height 35
click at [0, 0] on input "Carousel" at bounding box center [0, 0] width 0 height 0
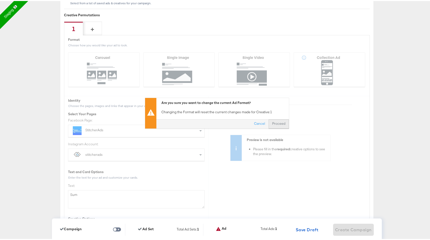
click at [274, 123] on button "Proceed" at bounding box center [278, 122] width 20 height 9
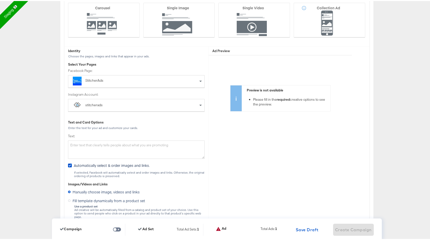
scroll to position [1302, 0]
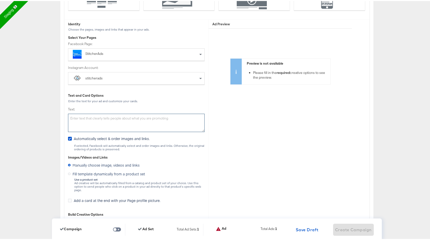
click at [147, 122] on textarea "Text:" at bounding box center [136, 122] width 136 height 19
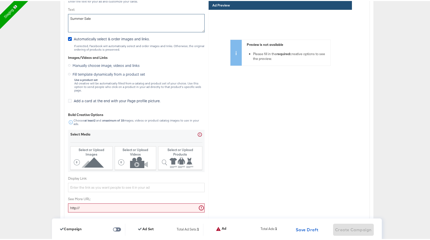
scroll to position [1410, 0]
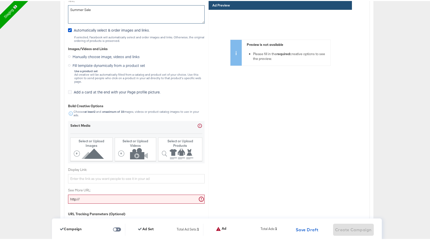
type textarea "Summer Sale"
click at [118, 66] on span "Fill template dynamically from a product set" at bounding box center [109, 64] width 73 height 5
click at [0, 0] on input "Fill template dynamically from a product set" at bounding box center [0, 0] width 0 height 0
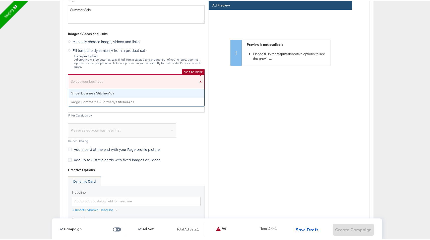
click at [120, 76] on div "Select your business" at bounding box center [136, 82] width 136 height 12
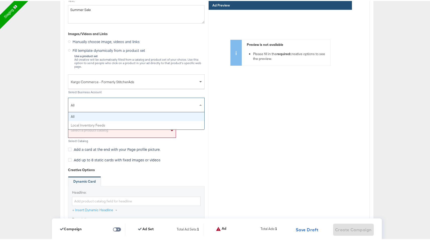
click at [115, 102] on span "All" at bounding box center [134, 104] width 127 height 9
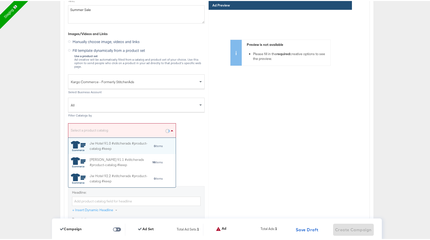
click at [118, 126] on div "Select a product catalog" at bounding box center [121, 131] width 107 height 12
click at [119, 157] on div "Jw Shopp 91.1 #stitcherads #product-catalog #keep" at bounding box center [121, 161] width 62 height 11
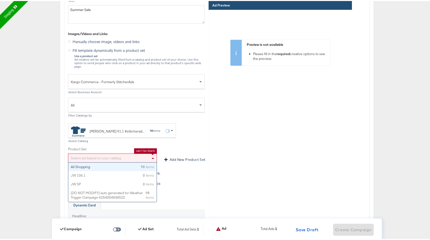
click at [145, 153] on div "Select set based on your catalog" at bounding box center [112, 157] width 88 height 9
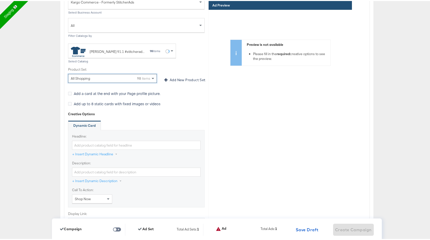
scroll to position [1494, 0]
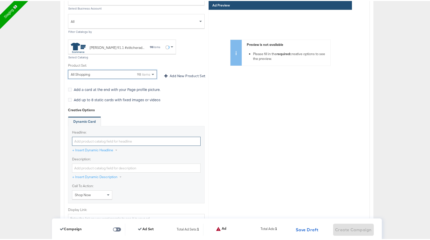
click at [115, 138] on input "Headline:" at bounding box center [136, 140] width 128 height 9
click at [104, 147] on button "+ Insert Dynamic Headline" at bounding box center [97, 149] width 51 height 9
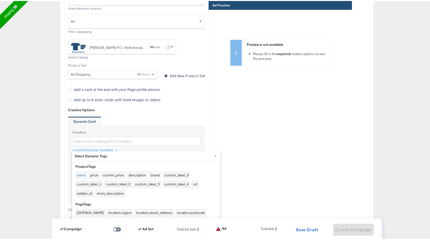
click at [81, 172] on button "name" at bounding box center [81, 174] width 11 height 7
type input "{{product.name}}"
click at [124, 125] on div "Headline: {{product.name}} + Insert Dynamic Headline × Select Dynamic Tags Prod…" at bounding box center [136, 164] width 136 height 78
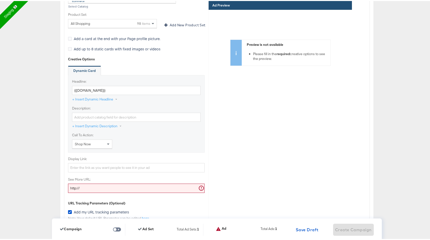
scroll to position [1548, 0]
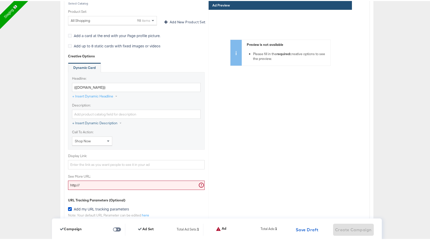
click at [104, 118] on button "+ Insert Dynamic Description" at bounding box center [99, 122] width 55 height 9
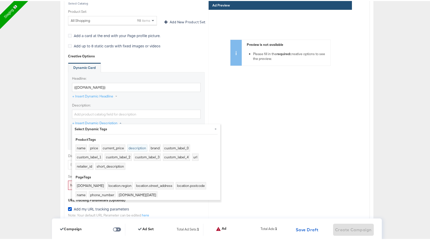
click at [128, 148] on button "description" at bounding box center [137, 147] width 20 height 7
type input "{{product.description}}"
click at [145, 93] on div "Headline: {{product.name}} + Insert Dynamic Headline" at bounding box center [136, 88] width 128 height 27
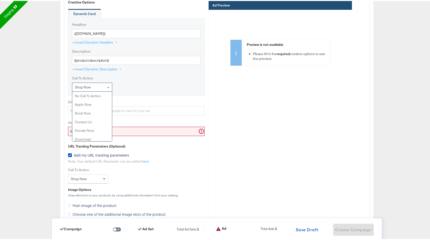
scroll to position [106, 0]
click at [106, 82] on span at bounding box center [109, 86] width 6 height 9
click at [92, 127] on input "http://" at bounding box center [136, 130] width 136 height 9
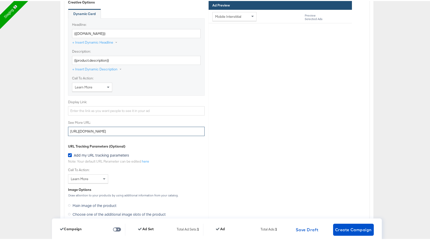
click at [92, 126] on input "http://www.kargo.com" at bounding box center [136, 130] width 136 height 9
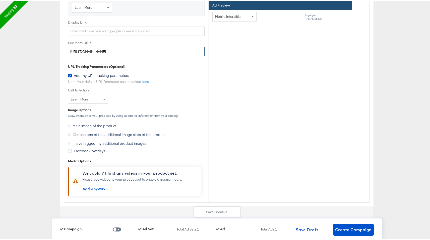
scroll to position [1684, 0]
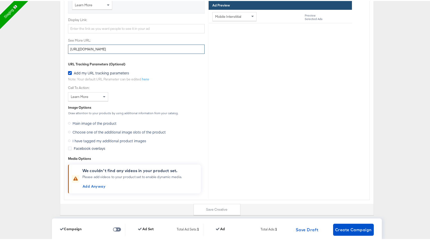
type input "http://www.kargo.com"
click at [92, 129] on span "Choose one of the additional image slots of the product" at bounding box center [119, 131] width 93 height 5
click at [0, 0] on input "Choose one of the additional image slots of the product" at bounding box center [0, 0] width 0 height 0
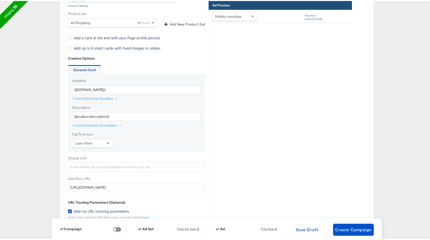
scroll to position [1516, 0]
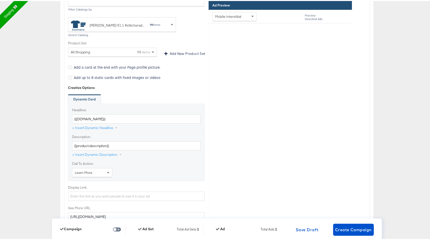
click at [159, 22] on div "Jw Shopp 91.1 #stitcherads #product-catalog #keep 98 items" at bounding box center [120, 23] width 99 height 11
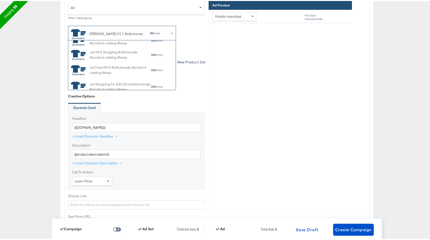
scroll to position [193, 0]
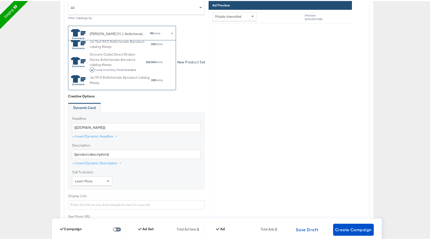
click at [189, 88] on div "Identity Choose the pages, images and links that appear in your ads. Select You…" at bounding box center [136, 110] width 144 height 594
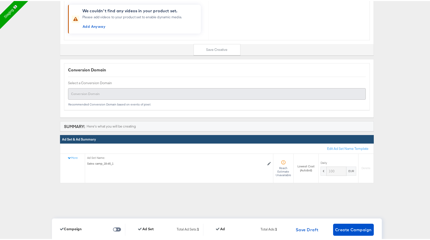
scroll to position [1877, 0]
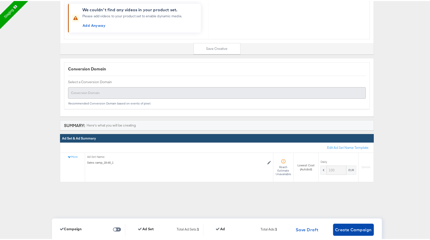
click at [335, 229] on span "Create Campaign" at bounding box center [353, 229] width 37 height 7
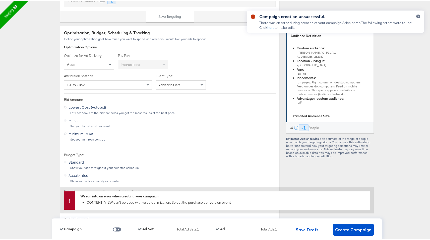
scroll to position [800, 0]
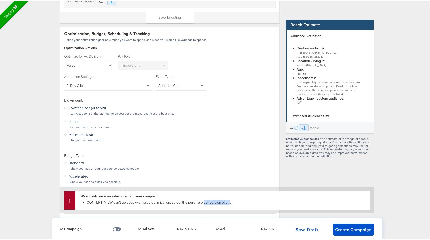
drag, startPoint x: 202, startPoint y: 201, endPoint x: 227, endPoint y: 201, distance: 24.8
click at [227, 201] on div "CONTENT_VIEW can't be used with value optimization. Select the purchase convers…" at bounding box center [227, 201] width 281 height 5
drag, startPoint x: 228, startPoint y: 201, endPoint x: 202, endPoint y: 201, distance: 26.3
click at [202, 201] on div "CONTENT_VIEW can't be used with value optimization. Select the purchase convers…" at bounding box center [227, 201] width 281 height 5
copy div "conversion event."
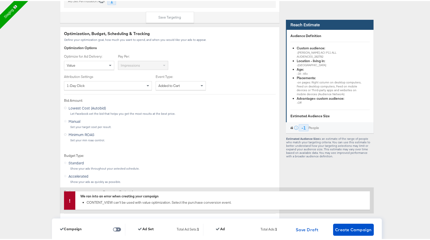
click at [222, 129] on div "Lowest Cost (Autobid) Let Facebook set the bid that helps you get the most resu…" at bounding box center [170, 122] width 212 height 38
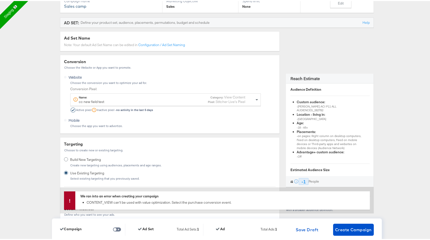
scroll to position [73, 0]
click at [147, 103] on div "Name: cc new field test Category: View Content Pixel: Stitcher Live's Pixel" at bounding box center [166, 99] width 190 height 12
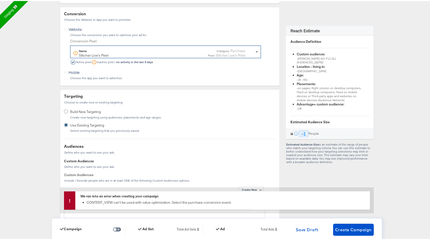
scroll to position [1821, 0]
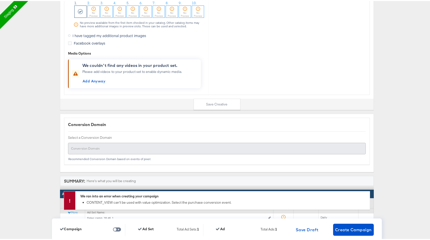
click at [243, 142] on div at bounding box center [217, 147] width 298 height 11
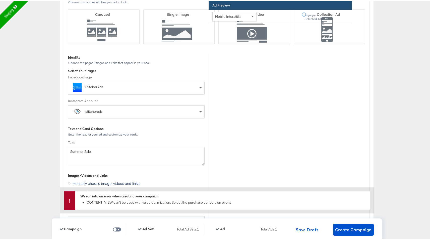
scroll to position [1245, 0]
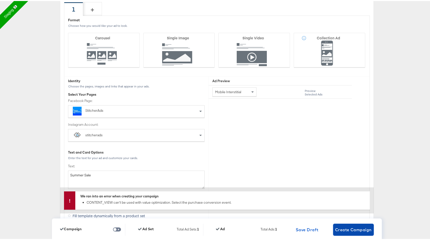
click at [353, 227] on span "Create Campaign" at bounding box center [353, 229] width 37 height 7
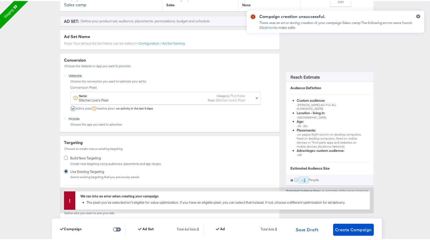
scroll to position [76, 0]
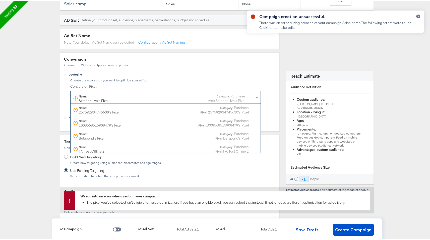
click at [134, 99] on div "Name: Stitcher Live's Pixel Category: Purchase Pixel: Stitcher Live's Pixel" at bounding box center [159, 97] width 172 height 9
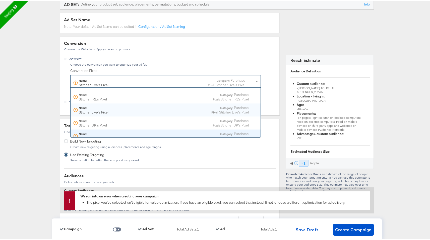
scroll to position [97, 0]
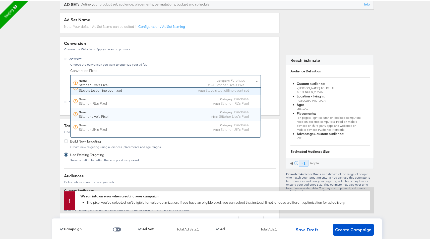
click at [179, 45] on div "Conversion Choose the Website or App you want to promote. Website Choose the co…" at bounding box center [170, 75] width 220 height 79
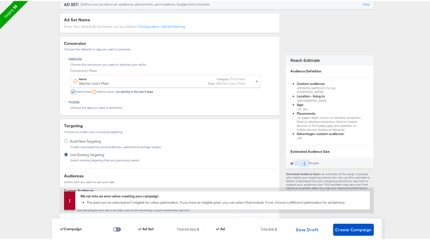
click at [122, 90] on strong "no activity in the last 5 days" at bounding box center [134, 91] width 37 height 4
click at [113, 50] on div "Choose the Website or App you want to promote." at bounding box center [170, 49] width 212 height 4
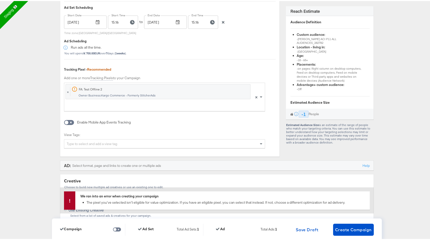
scroll to position [1014, 0]
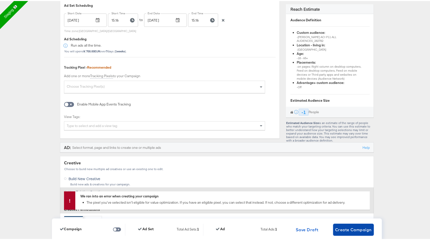
click at [343, 230] on span "Create Campaign" at bounding box center [353, 229] width 37 height 7
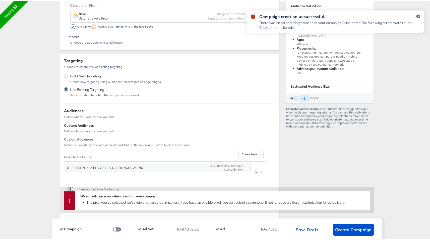
scroll to position [0, 0]
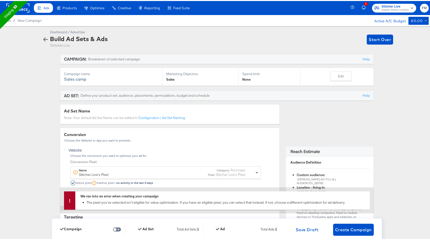
click at [256, 173] on span at bounding box center [257, 172] width 6 height 12
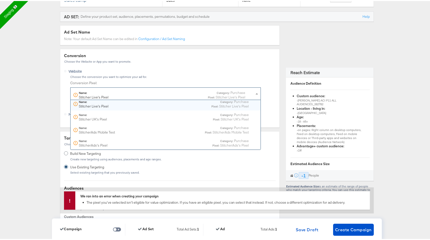
scroll to position [80, 0]
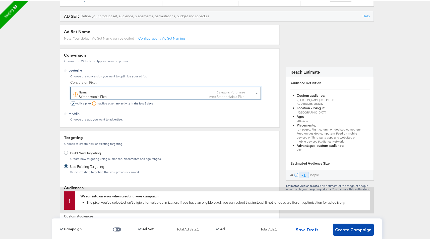
click at [348, 228] on span "Create Campaign" at bounding box center [353, 229] width 37 height 7
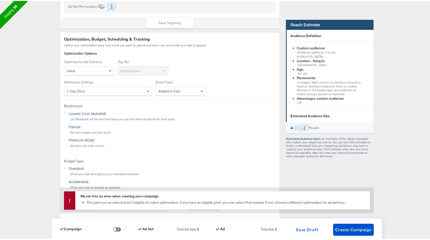
scroll to position [795, 0]
click at [110, 70] on span at bounding box center [111, 69] width 6 height 9
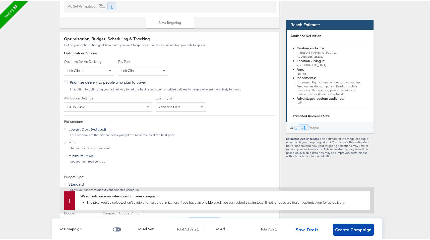
click at [333, 231] on button "Create Campaign" at bounding box center [353, 229] width 41 height 12
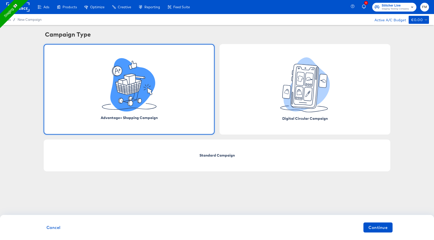
click at [22, 8] on rect at bounding box center [17, 7] width 23 height 9
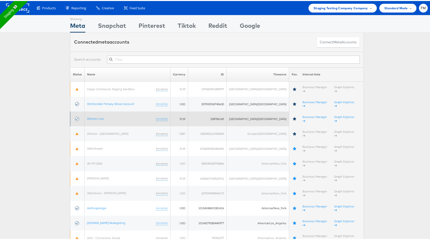
click at [100, 111] on td "Stitcher Live (rename)" at bounding box center [128, 118] width 86 height 15
click at [100, 116] on link "Stitcher Live" at bounding box center [95, 118] width 17 height 4
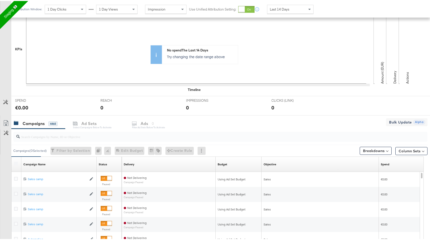
scroll to position [113, 0]
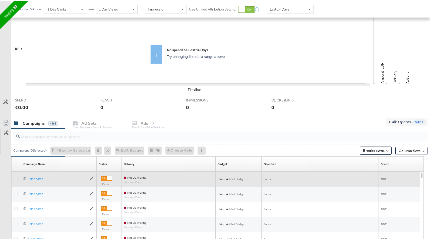
click at [16, 179] on icon at bounding box center [16, 178] width 4 height 4
click at [0, 0] on input "checkbox" at bounding box center [0, 0] width 0 height 0
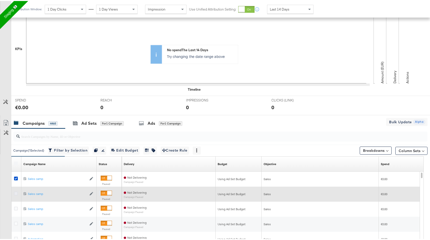
click at [16, 191] on icon at bounding box center [16, 193] width 4 height 4
click at [0, 0] on input "checkbox" at bounding box center [0, 0] width 0 height 0
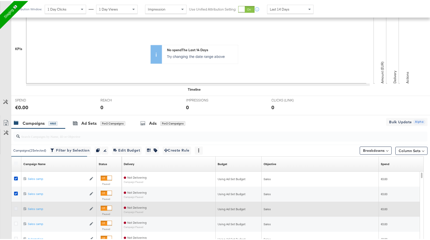
click at [15, 208] on icon at bounding box center [16, 208] width 4 height 4
click at [0, 0] on input "checkbox" at bounding box center [0, 0] width 0 height 0
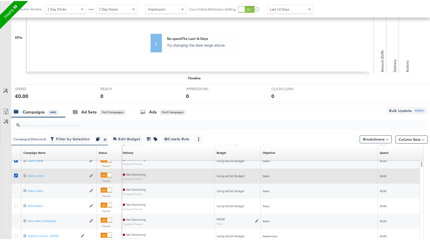
scroll to position [124, 0]
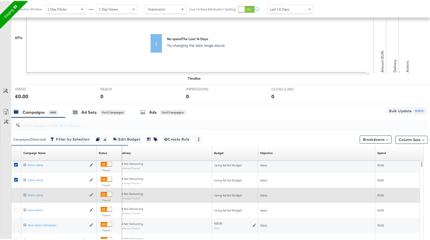
click at [15, 195] on icon at bounding box center [16, 194] width 4 height 4
click at [0, 0] on input "checkbox" at bounding box center [0, 0] width 0 height 0
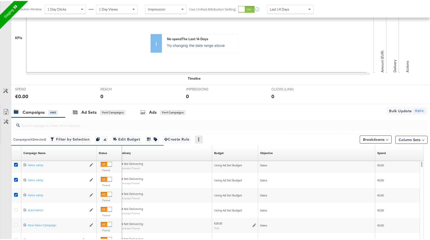
click at [200, 138] on icon at bounding box center [199, 139] width 4 height 4
click at [219, 165] on div "Delete" at bounding box center [216, 163] width 28 height 8
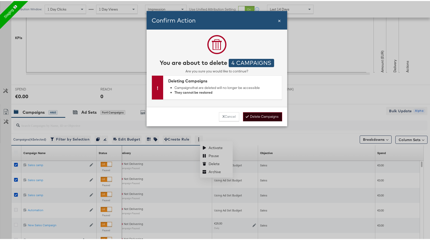
click at [273, 115] on button "Delete Campaigns" at bounding box center [262, 115] width 39 height 9
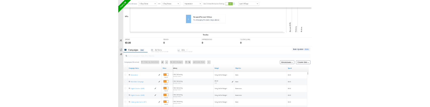
scroll to position [0, 0]
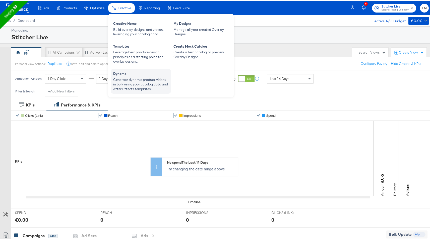
click at [134, 73] on div "Dynamo" at bounding box center [140, 74] width 55 height 6
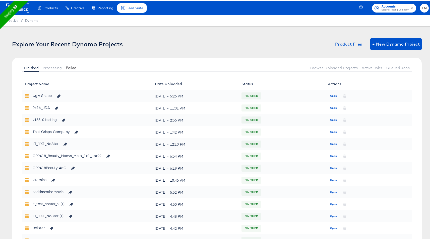
click at [67, 69] on span "Failed" at bounding box center [71, 67] width 11 height 4
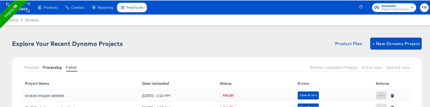
click at [57, 68] on span "Processing" at bounding box center [52, 67] width 19 height 4
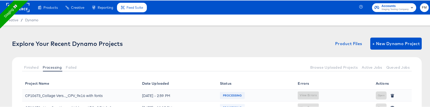
click at [80, 68] on div at bounding box center [193, 67] width 229 height 8
click at [68, 67] on span "Failed" at bounding box center [71, 67] width 11 height 4
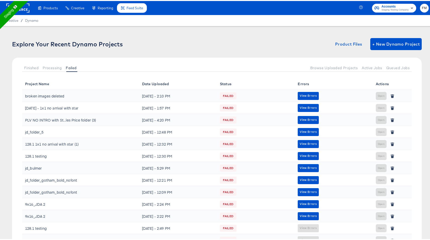
click at [228, 94] on span "FAILED" at bounding box center [228, 95] width 17 height 8
click at [222, 82] on th "Status" at bounding box center [256, 83] width 78 height 12
click at [243, 122] on td "FAILED" at bounding box center [256, 119] width 78 height 12
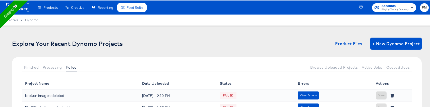
click at [379, 96] on div "Open" at bounding box center [392, 95] width 33 height 9
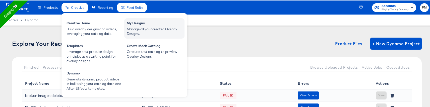
click at [155, 32] on div "Manage all your created Overlay Designs." at bounding box center [154, 30] width 55 height 9
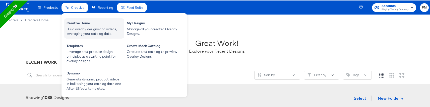
click at [82, 28] on div "Build overlay designs and videos, leveraging your catalog data." at bounding box center [93, 30] width 55 height 9
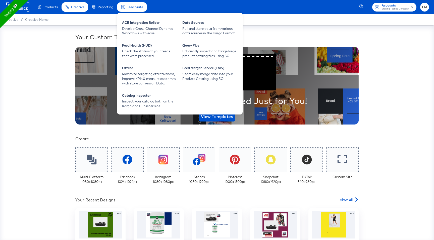
click at [135, 8] on span "Feed Suite" at bounding box center [134, 7] width 17 height 4
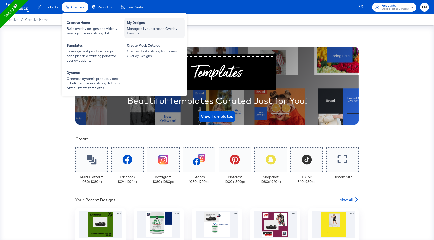
click at [147, 30] on div "Manage all your created Overlay Designs." at bounding box center [154, 30] width 55 height 9
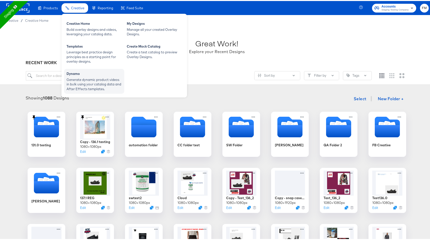
click at [104, 80] on div "Generate dynamic product videos in bulk using your catalog data and After Effec…" at bounding box center [93, 84] width 55 height 14
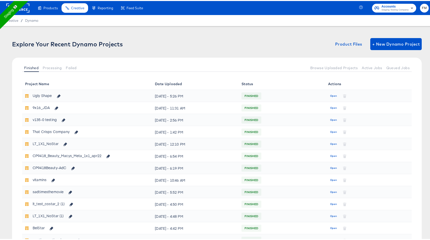
click at [244, 86] on th "Status" at bounding box center [281, 83] width 87 height 12
click at [301, 82] on th "Status" at bounding box center [281, 83] width 87 height 12
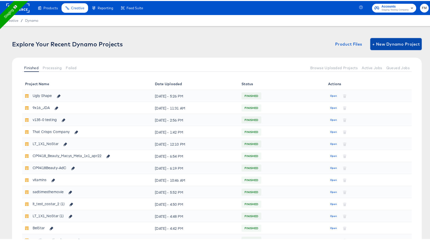
click at [378, 40] on span "+ New Dynamo Project" at bounding box center [395, 43] width 47 height 7
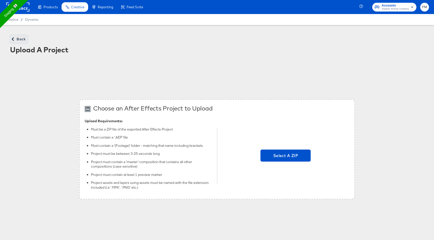
drag, startPoint x: 25, startPoint y: 39, endPoint x: 247, endPoint y: 7, distance: 223.9
click at [25, 39] on span "Back" at bounding box center [19, 39] width 14 height 6
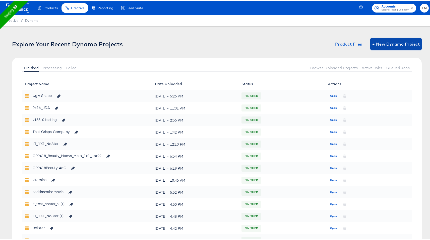
click at [400, 41] on span "+ New Dynamo Project" at bounding box center [395, 43] width 47 height 7
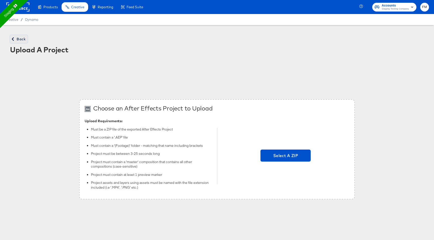
click at [18, 38] on span "Back" at bounding box center [19, 39] width 14 height 6
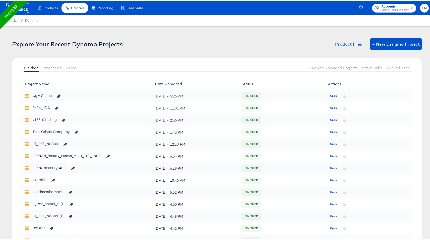
click at [47, 95] on div "Ugly Shape" at bounding box center [48, 95] width 31 height 9
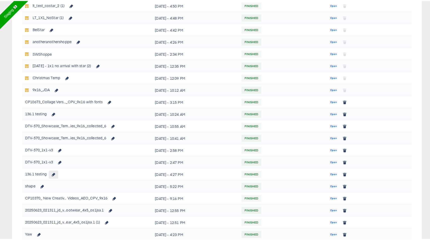
scroll to position [201, 0]
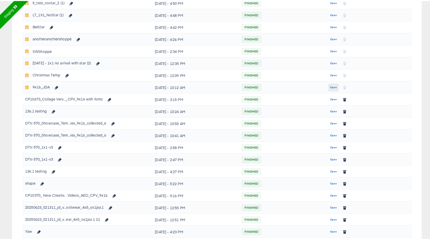
click at [332, 87] on span "Open" at bounding box center [333, 86] width 7 height 5
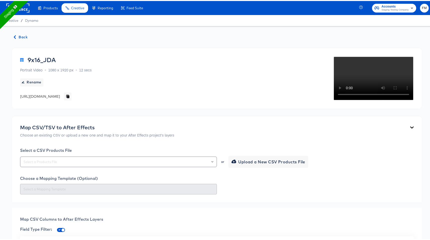
click at [45, 58] on div "9x16_JDA" at bounding box center [42, 58] width 28 height 7
click at [57, 59] on div "9x16_JDA Portrait Video 1080 x 1920 px 12 secs" at bounding box center [56, 63] width 72 height 16
click at [24, 37] on span "Back" at bounding box center [21, 36] width 14 height 6
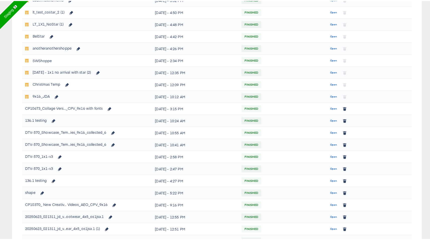
scroll to position [198, 0]
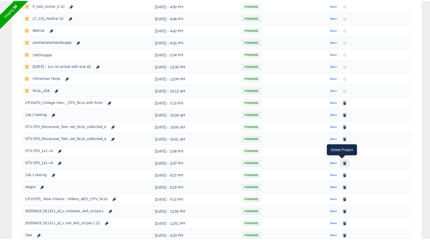
click at [340, 162] on button "button" at bounding box center [345, 163] width 10 height 8
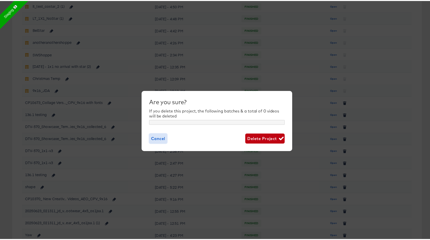
click at [163, 138] on span "Cancel" at bounding box center [158, 137] width 14 height 7
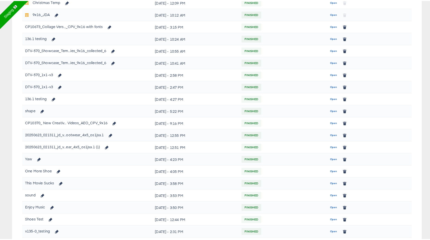
scroll to position [372, 0]
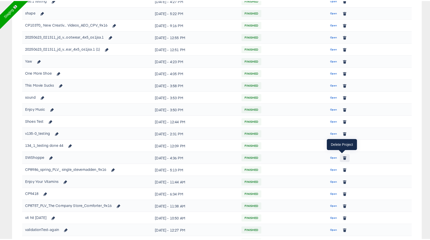
click at [344, 156] on button "button" at bounding box center [345, 157] width 10 height 8
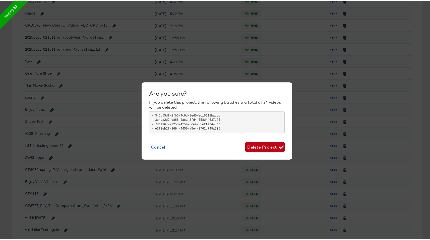
click at [150, 93] on div "Are you sure?" at bounding box center [216, 92] width 135 height 7
click at [211, 108] on div "If you delete this project, the following batches & a total of 24 videos will b…" at bounding box center [216, 104] width 135 height 10
click at [212, 109] on div "If you delete this project, the following batches & a total of 24 videos will b…" at bounding box center [216, 104] width 135 height 10
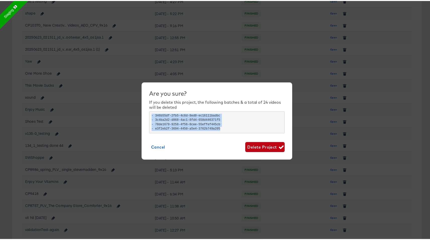
drag, startPoint x: 148, startPoint y: 112, endPoint x: 202, endPoint y: 135, distance: 59.0
click at [202, 135] on div "Are you sure? If you delete this project, the following batches & a total of 24…" at bounding box center [216, 120] width 135 height 62
click at [266, 148] on span "Delete Project" at bounding box center [264, 146] width 35 height 7
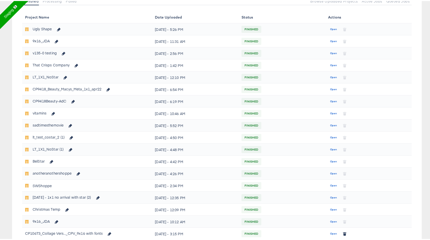
scroll to position [0, 0]
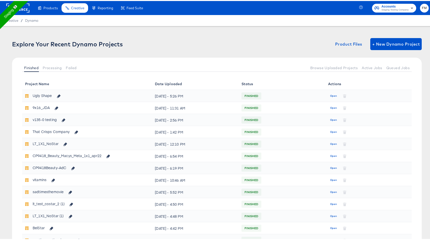
click at [249, 94] on span "FINISHED" at bounding box center [251, 95] width 20 height 8
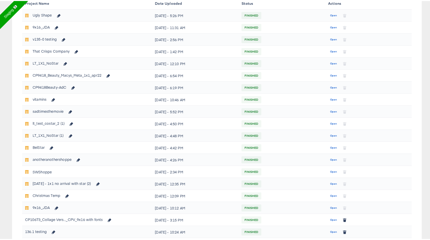
scroll to position [158, 0]
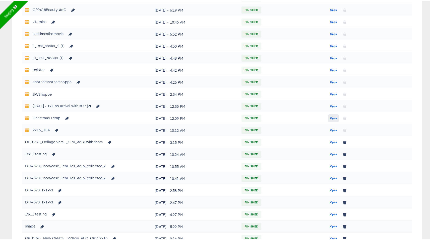
click at [331, 117] on span "Open" at bounding box center [333, 117] width 7 height 5
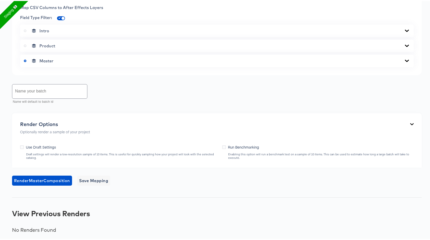
scroll to position [244, 0]
click at [59, 20] on input "checkbox" at bounding box center [63, 18] width 12 height 4
click at [59, 20] on input "checkbox" at bounding box center [59, 18] width 12 height 4
checkbox input "true"
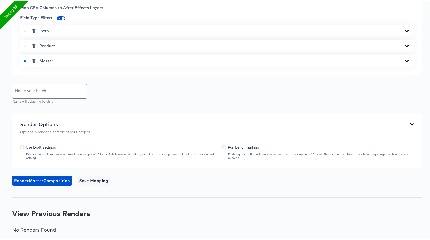
click at [73, 62] on div "Master" at bounding box center [217, 59] width 386 height 5
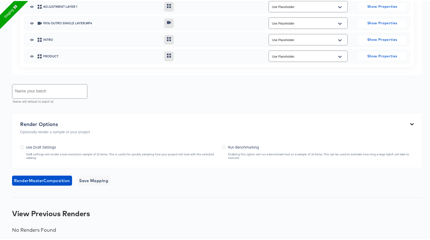
click at [0, 0] on input "radio" at bounding box center [0, 0] width 0 height 0
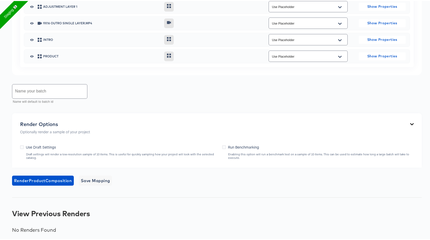
click at [0, 0] on input "radio" at bounding box center [0, 0] width 0 height 0
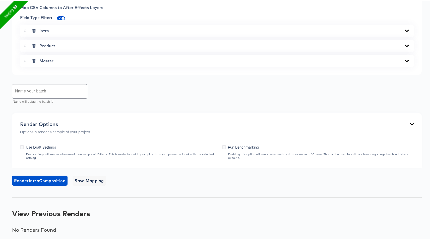
scroll to position [310, 0]
click at [144, 137] on div "Render Options Optionally render a sample of your project Use Draft Settings Dr…" at bounding box center [216, 139] width 409 height 54
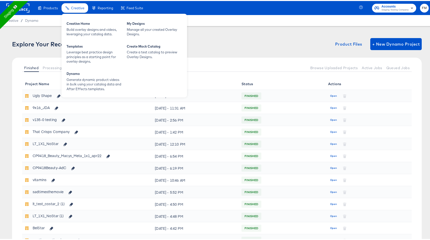
click at [79, 8] on span "Creative" at bounding box center [77, 7] width 13 height 4
click at [144, 31] on div "Manage all your created Overlay Designs." at bounding box center [154, 30] width 55 height 9
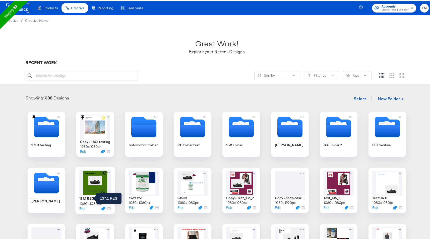
click at [88, 195] on div "137.1 REG" at bounding box center [86, 197] width 15 height 5
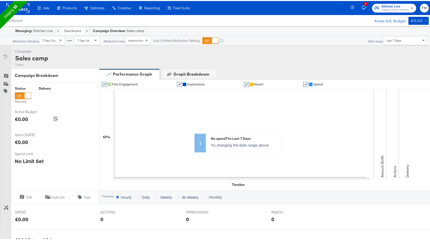
click at [29, 95] on div at bounding box center [28, 95] width 6 height 6
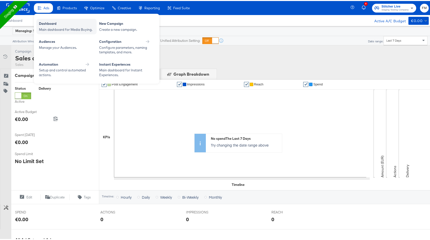
click at [65, 32] on div "Dashboard Main dashboard for Media Buying." at bounding box center [66, 26] width 60 height 16
click at [68, 28] on div "Main dashboard for Media Buying." at bounding box center [66, 28] width 55 height 5
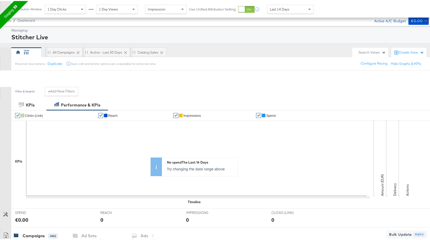
scroll to position [200, 0]
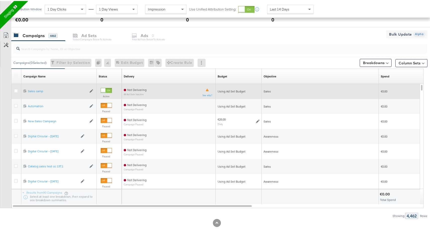
click at [105, 90] on div at bounding box center [103, 89] width 5 height 5
click at [15, 89] on icon at bounding box center [16, 90] width 4 height 4
click at [0, 0] on input "checkbox" at bounding box center [0, 0] width 0 height 0
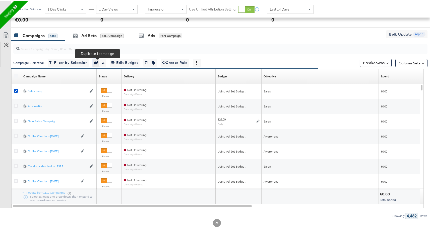
click at [96, 61] on icon "button" at bounding box center [96, 62] width 4 height 4
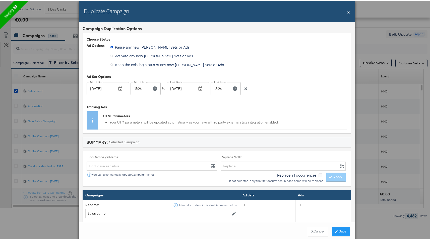
scroll to position [117, 0]
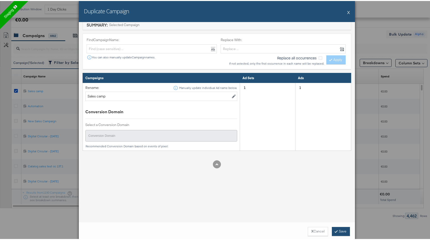
click at [335, 232] on button "Save" at bounding box center [341, 230] width 18 height 9
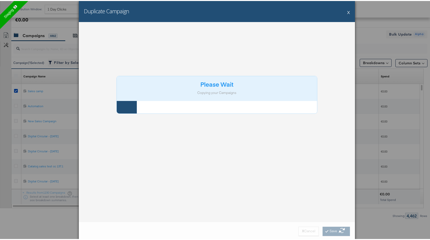
scroll to position [0, 0]
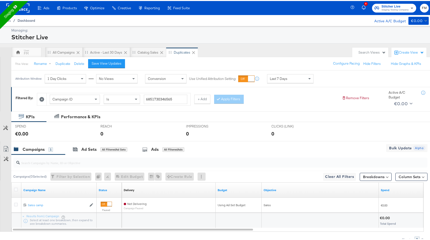
click at [33, 20] on span "Dashboard" at bounding box center [27, 20] width 18 height 4
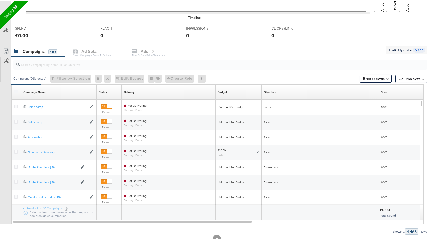
scroll to position [200, 0]
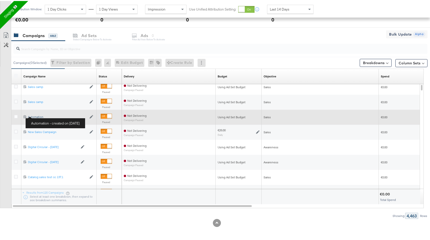
click at [34, 115] on div "Automation Automation" at bounding box center [57, 116] width 59 height 4
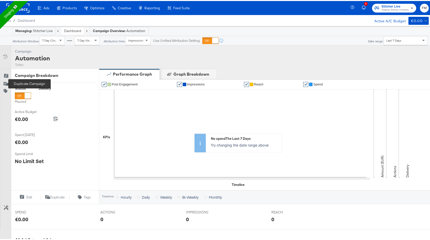
click at [7, 82] on g at bounding box center [6, 83] width 5 height 4
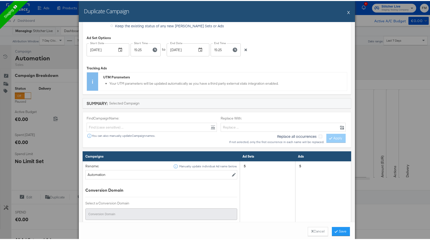
scroll to position [117, 0]
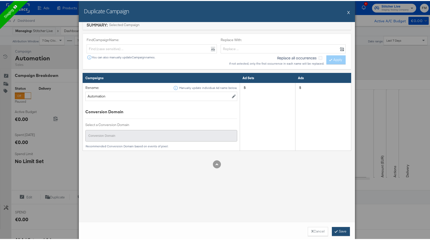
click at [335, 230] on icon at bounding box center [336, 230] width 2 height 3
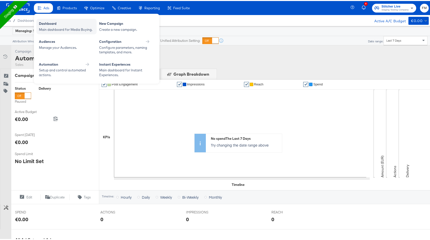
click at [66, 25] on div "Dashboard" at bounding box center [66, 23] width 55 height 6
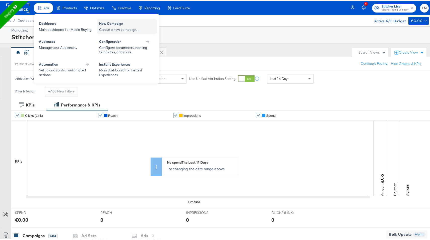
click at [104, 30] on div "Create a new campaign." at bounding box center [126, 28] width 55 height 5
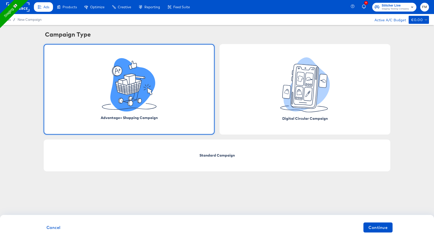
click at [156, 100] on div "Advantage+ Shopping Campaign" at bounding box center [129, 89] width 171 height 91
click at [369, 229] on span "Continue" at bounding box center [377, 227] width 19 height 7
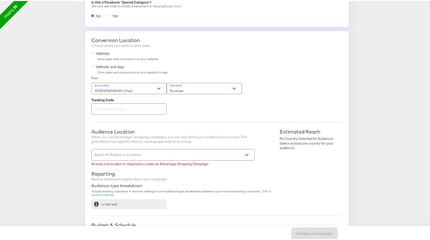
scroll to position [97, 0]
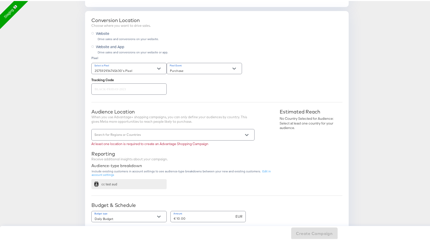
click at [204, 132] on div at bounding box center [172, 133] width 163 height 11
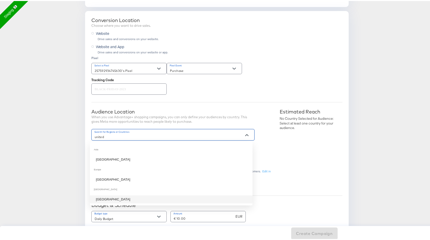
click at [184, 197] on li "[GEOGRAPHIC_DATA]" at bounding box center [171, 199] width 163 height 8
type input "united"
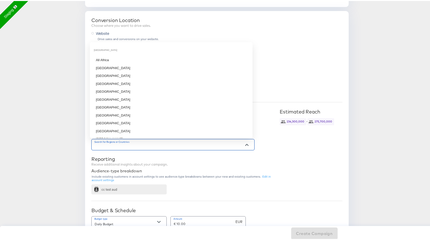
click at [211, 143] on input "Search for Regions or Countries" at bounding box center [166, 146] width 144 height 6
type input "n"
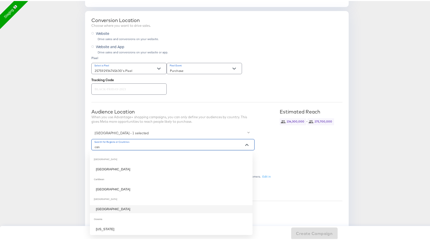
click at [188, 205] on li "[GEOGRAPHIC_DATA]" at bounding box center [171, 208] width 163 height 8
type input "can"
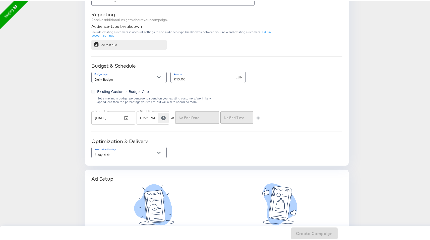
scroll to position [257, 0]
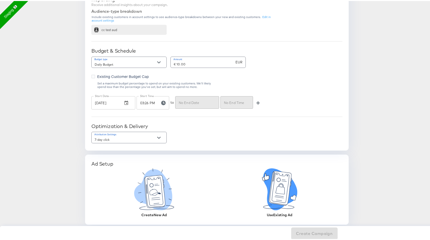
click at [273, 199] on icon at bounding box center [280, 187] width 23 height 34
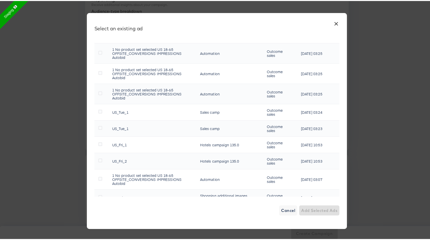
scroll to position [49, 0]
click at [99, 108] on td at bounding box center [101, 111] width 14 height 16
click at [98, 110] on icon at bounding box center [100, 110] width 4 height 4
click at [0, 0] on input "checkbox" at bounding box center [0, 0] width 0 height 0
click at [303, 212] on span "Add Selected Ad" at bounding box center [320, 209] width 34 height 7
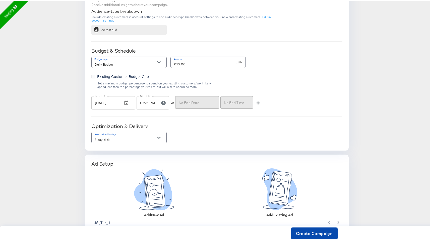
click at [303, 234] on span "Create Campaign" at bounding box center [314, 232] width 37 height 7
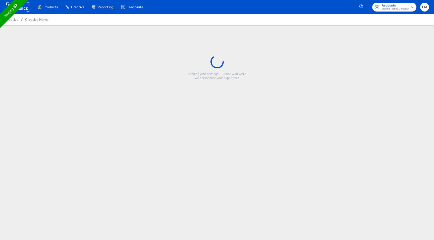
type input "137.1 REG"
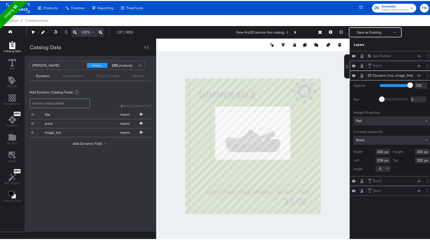
click at [385, 66] on div "Text 3 Text 3" at bounding box center [394, 64] width 53 height 5
click at [417, 64] on icon at bounding box center [419, 65] width 4 height 3
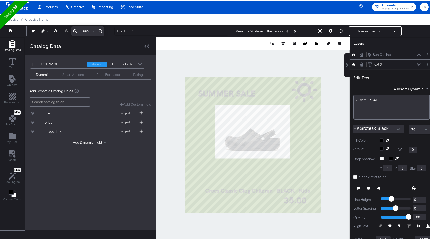
click at [417, 55] on icon at bounding box center [419, 54] width 4 height 3
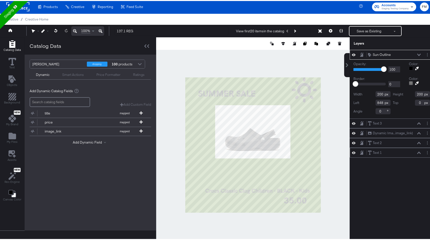
click at [417, 153] on icon at bounding box center [419, 152] width 4 height 2
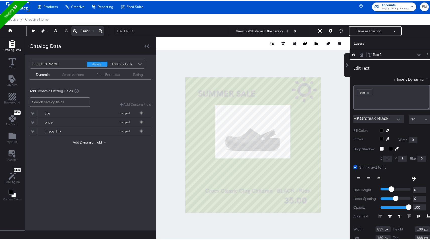
scroll to position [51, 0]
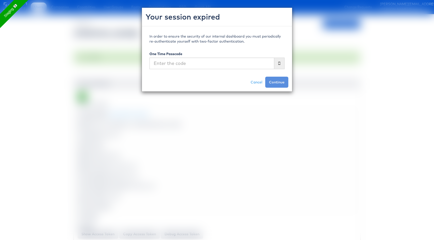
scroll to position [394, 0]
